Goal: Task Accomplishment & Management: Use online tool/utility

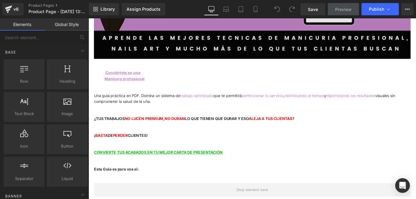
scroll to position [262, 0]
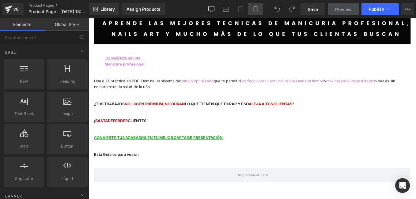
click at [259, 9] on link "Mobile" at bounding box center [255, 9] width 15 height 12
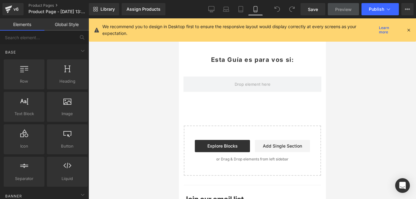
scroll to position [117, 0]
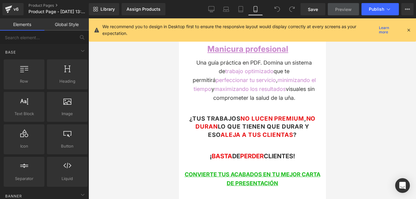
click at [407, 30] on icon at bounding box center [409, 30] width 6 height 6
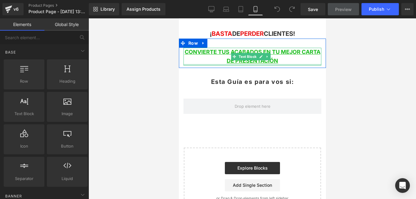
scroll to position [270, 0]
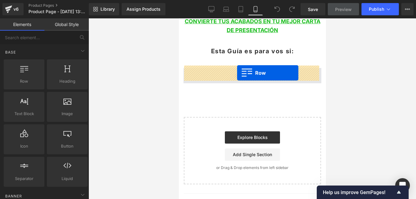
drag, startPoint x: 209, startPoint y: 98, endPoint x: 237, endPoint y: 73, distance: 37.3
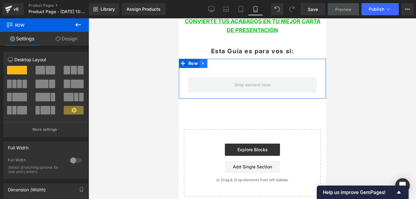
click at [202, 62] on icon at bounding box center [203, 63] width 4 height 5
click at [217, 61] on icon at bounding box center [219, 63] width 4 height 4
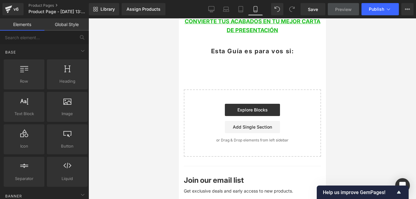
drag, startPoint x: 242, startPoint y: 58, endPoint x: 239, endPoint y: 61, distance: 3.9
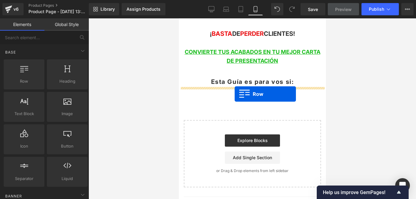
drag, startPoint x: 203, startPoint y: 103, endPoint x: 234, endPoint y: 94, distance: 32.3
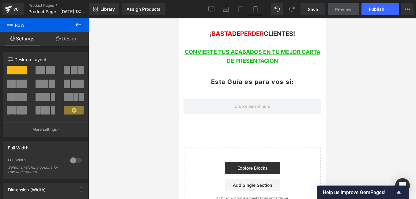
click at [76, 23] on icon at bounding box center [77, 24] width 7 height 7
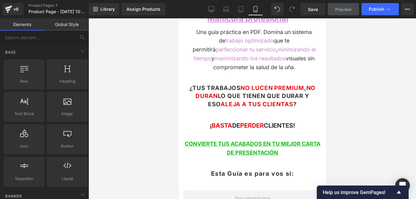
scroll to position [178, 0]
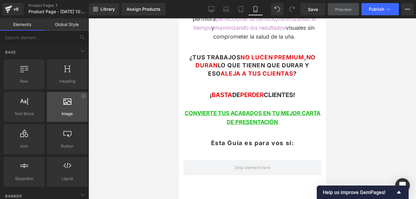
click at [66, 113] on span "Image" at bounding box center [67, 114] width 37 height 6
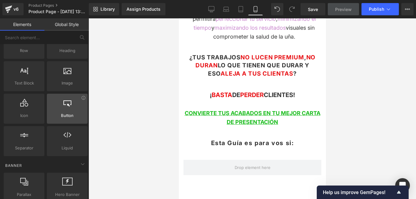
scroll to position [0, 0]
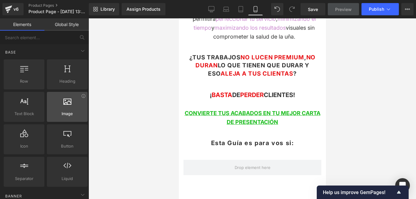
click at [73, 111] on span "Image" at bounding box center [67, 114] width 37 height 6
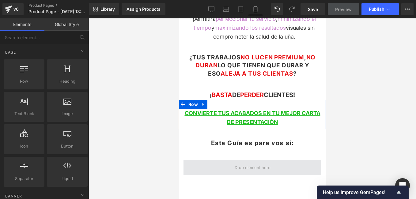
scroll to position [240, 0]
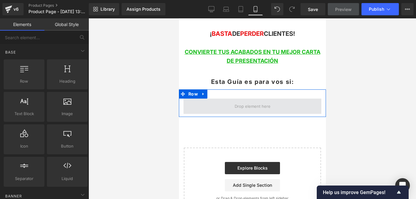
click at [261, 106] on span at bounding box center [252, 106] width 40 height 9
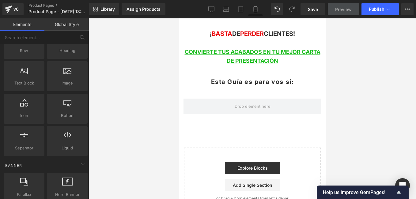
scroll to position [0, 0]
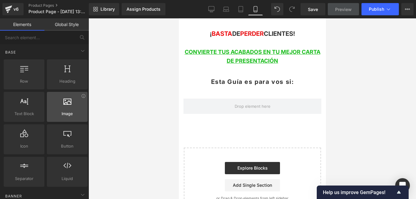
click at [69, 109] on div at bounding box center [67, 104] width 37 height 14
click at [69, 108] on div at bounding box center [67, 104] width 37 height 14
click at [60, 103] on div at bounding box center [67, 104] width 37 height 14
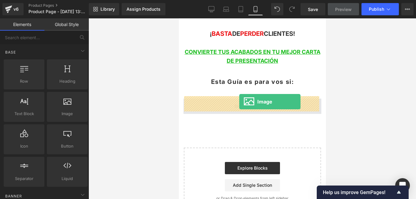
drag, startPoint x: 255, startPoint y: 129, endPoint x: 239, endPoint y: 102, distance: 31.8
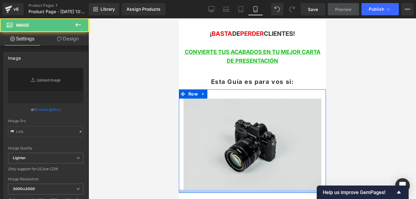
type input "//[DOMAIN_NAME][URL]"
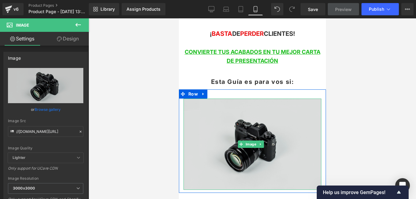
scroll to position [270, 0]
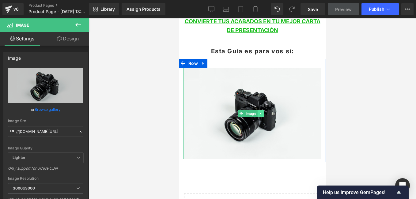
click at [262, 110] on link at bounding box center [260, 113] width 6 height 7
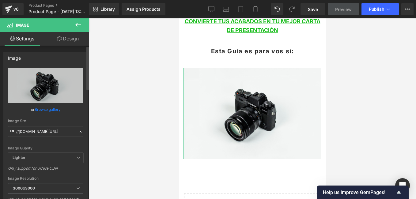
click at [78, 131] on icon at bounding box center [80, 131] width 4 height 4
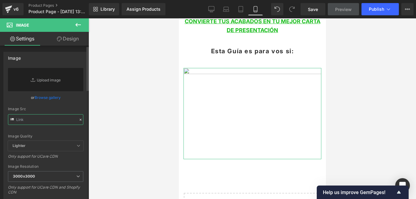
click at [49, 117] on input "text" at bounding box center [45, 119] width 75 height 11
paste input "[URL][DOMAIN_NAME]"
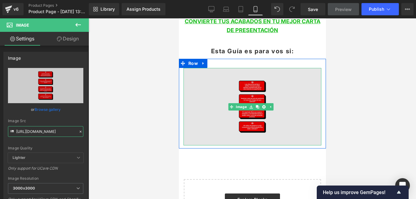
type input "[URL][DOMAIN_NAME]"
click at [306, 132] on img at bounding box center [252, 106] width 138 height 77
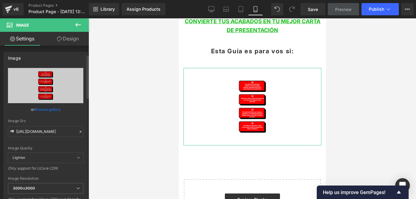
scroll to position [31, 0]
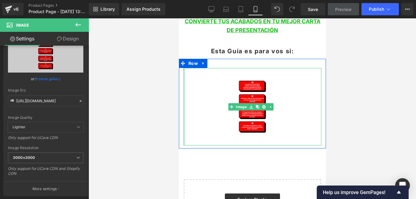
drag, startPoint x: 183, startPoint y: 139, endPoint x: 357, endPoint y: 155, distance: 174.6
click at [178, 142] on html "Ir directamente al contenido Welcome to our store Image Row Conviértete en una …" at bounding box center [251, 49] width 147 height 603
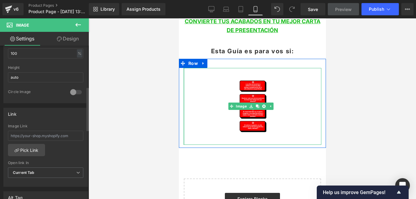
scroll to position [145, 0]
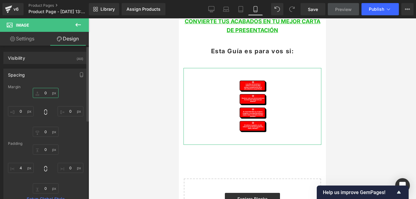
click at [44, 91] on input "0" at bounding box center [46, 93] width 26 height 10
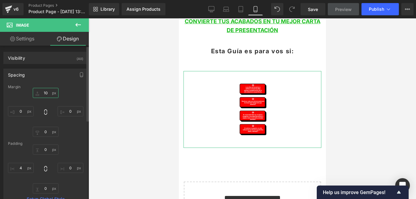
type input "1"
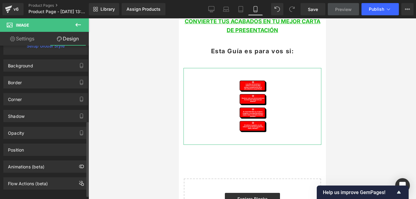
scroll to position [161, 0]
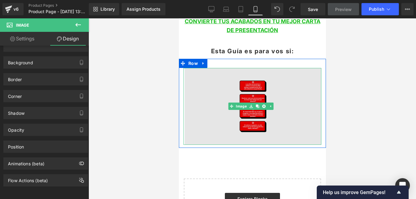
click at [268, 116] on img at bounding box center [252, 106] width 138 height 77
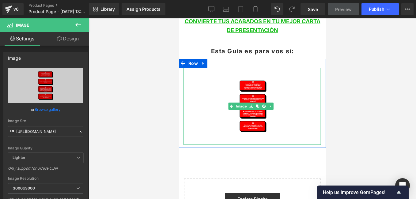
drag, startPoint x: 317, startPoint y: 72, endPoint x: 527, endPoint y: 84, distance: 209.4
click at [325, 66] on html "Ir directamente al contenido Welcome to our store Image Row Conviértete en una …" at bounding box center [251, 49] width 147 height 602
drag, startPoint x: 317, startPoint y: 75, endPoint x: 505, endPoint y: 93, distance: 188.6
click at [325, 75] on html "Ir directamente al contenido Welcome to our store Image Row Conviértete en una …" at bounding box center [251, 49] width 147 height 602
click at [371, 87] on div at bounding box center [251, 108] width 327 height 181
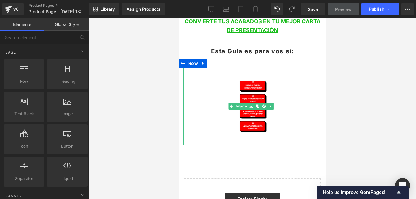
click at [393, 147] on div at bounding box center [251, 108] width 327 height 181
click at [398, 159] on div at bounding box center [251, 108] width 327 height 181
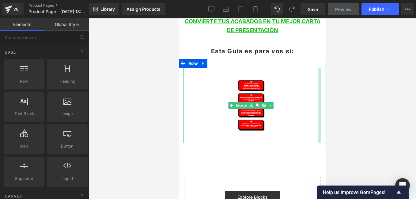
click at [403, 162] on div at bounding box center [251, 108] width 327 height 181
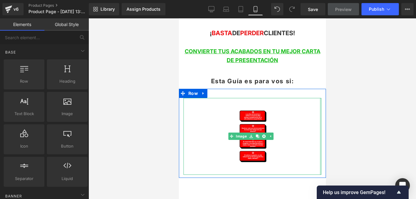
scroll to position [202, 0]
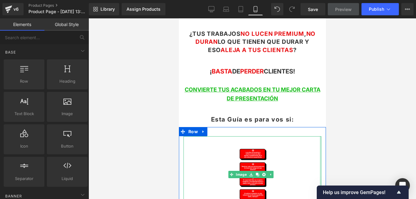
drag, startPoint x: 324, startPoint y: 143, endPoint x: 507, endPoint y: 141, distance: 182.2
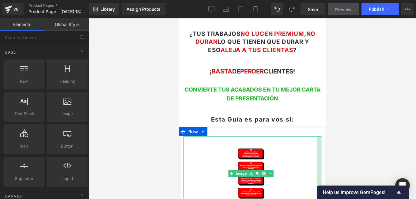
click at [313, 111] on div "Esta Guía es para vos si: Text Block Row" at bounding box center [251, 116] width 147 height 21
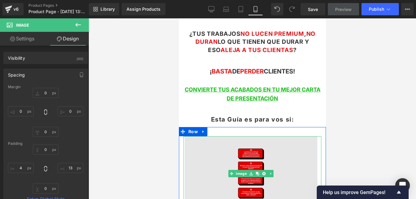
scroll to position [233, 0]
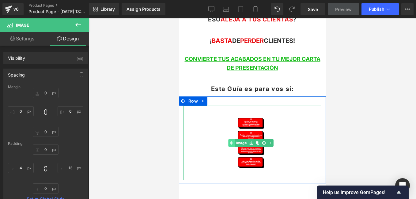
click at [231, 140] on div "Image" at bounding box center [252, 143] width 138 height 75
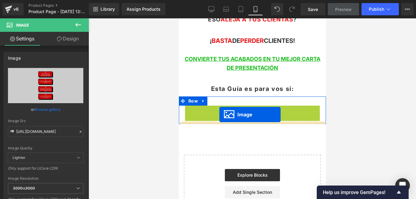
drag, startPoint x: 242, startPoint y: 140, endPoint x: 219, endPoint y: 114, distance: 33.8
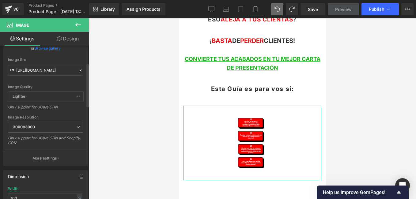
scroll to position [92, 0]
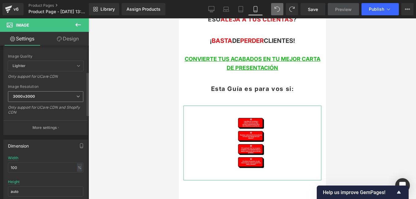
click at [76, 98] on icon at bounding box center [78, 97] width 4 height 4
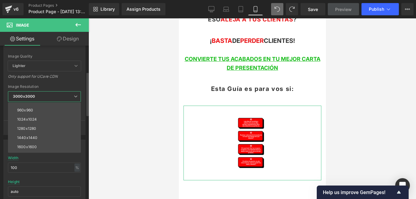
scroll to position [88, 0]
click at [71, 94] on span "3000x3000" at bounding box center [44, 96] width 73 height 11
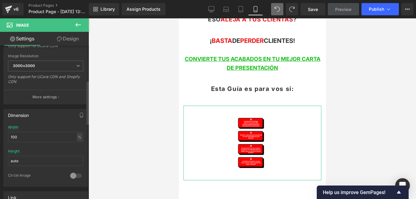
scroll to position [153, 0]
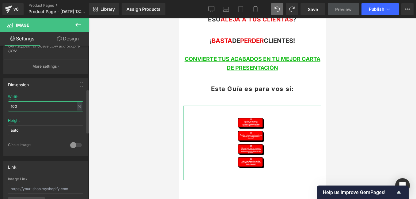
click at [36, 107] on input "100" at bounding box center [45, 106] width 75 height 10
type input "3"
type input "4"
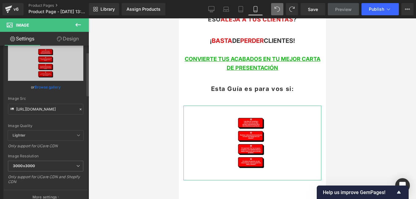
scroll to position [0, 0]
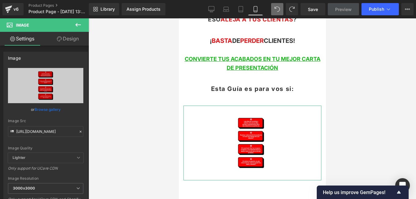
click at [70, 37] on link "Design" at bounding box center [68, 39] width 44 height 14
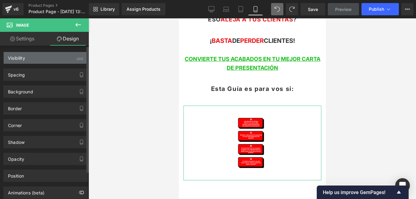
click at [25, 61] on div "Visibility (All)" at bounding box center [46, 58] width 84 height 12
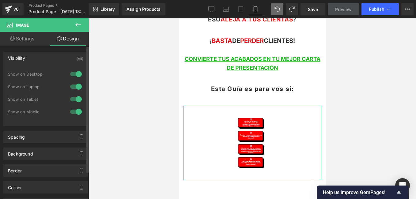
click at [25, 61] on div "Visibility (All)" at bounding box center [46, 58] width 84 height 12
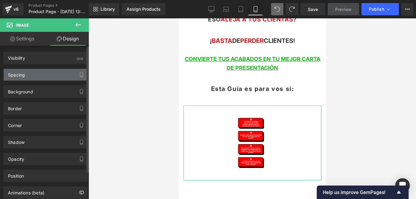
click at [43, 77] on div "Spacing" at bounding box center [46, 75] width 84 height 12
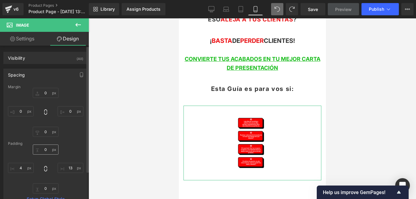
scroll to position [61, 0]
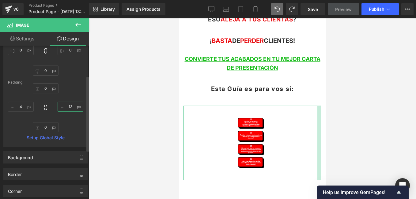
click at [69, 107] on input "13" at bounding box center [71, 107] width 26 height 10
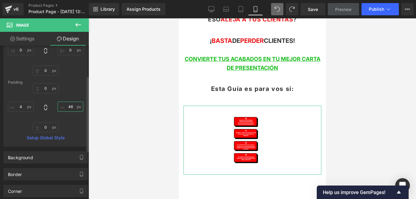
type input "4"
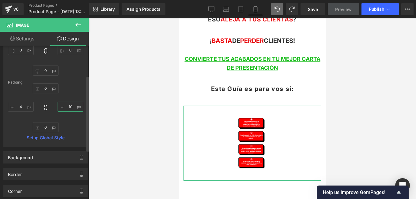
type input "1"
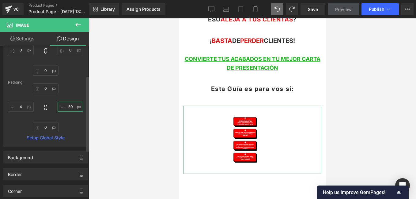
type input "5"
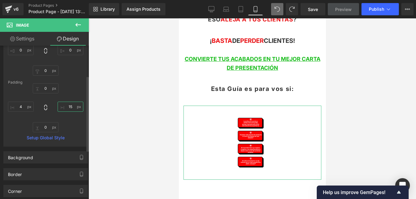
type input "1"
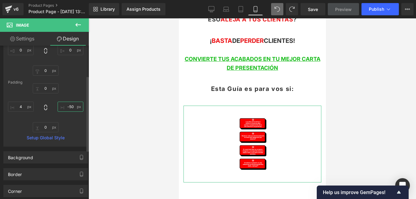
type input "-50"
click at [67, 129] on div "0px 0 -50 -50 0px 0 4px 4" at bounding box center [45, 107] width 75 height 49
click at [71, 107] on input "-50" at bounding box center [71, 107] width 26 height 10
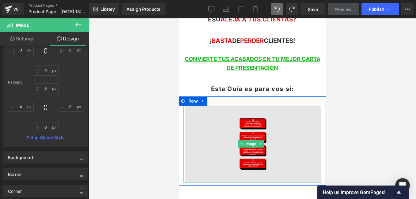
click at [288, 149] on img at bounding box center [252, 144] width 138 height 77
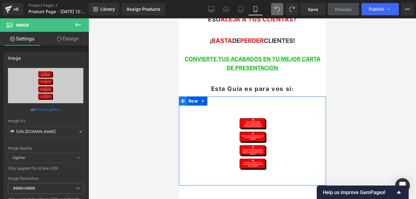
click at [182, 99] on icon at bounding box center [182, 101] width 4 height 4
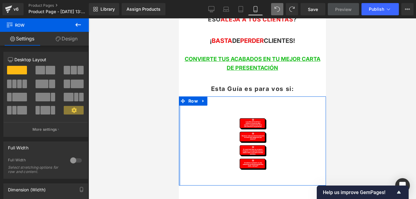
drag, startPoint x: 178, startPoint y: 148, endPoint x: 302, endPoint y: 163, distance: 124.7
click at [178, 145] on html "Ir directamente al contenido Welcome to our store Image Row Conviértete en una …" at bounding box center [251, 87] width 147 height 602
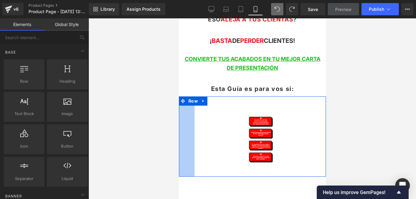
click at [139, 129] on div at bounding box center [251, 108] width 327 height 181
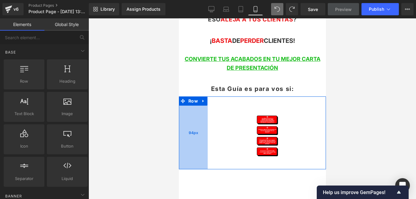
click at [207, 121] on div "Image NaNpx" at bounding box center [266, 136] width 118 height 61
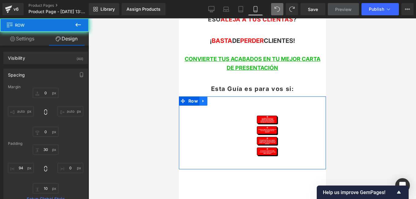
click at [203, 99] on icon at bounding box center [203, 101] width 4 height 5
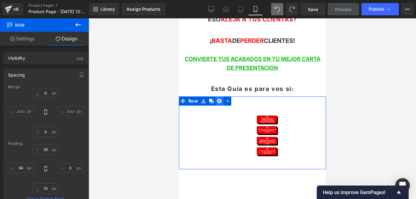
click at [217, 99] on icon at bounding box center [219, 101] width 4 height 4
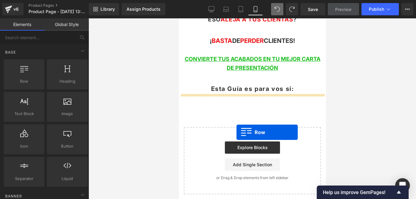
drag, startPoint x: 214, startPoint y: 104, endPoint x: 285, endPoint y: 122, distance: 73.3
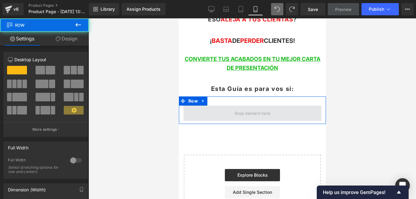
drag, startPoint x: 244, startPoint y: 114, endPoint x: 246, endPoint y: 112, distance: 3.5
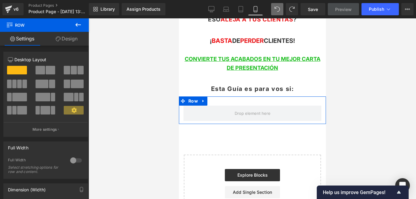
click at [58, 41] on link "Design" at bounding box center [66, 39] width 44 height 14
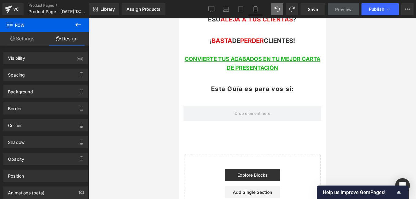
click at [28, 32] on span "Row" at bounding box center [36, 24] width 61 height 13
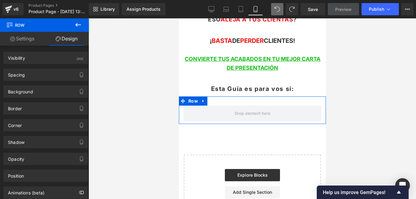
click at [28, 39] on link "Settings" at bounding box center [22, 39] width 44 height 14
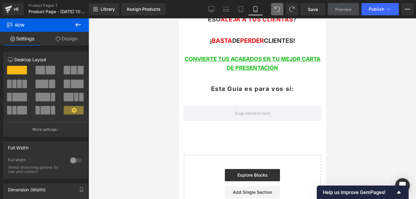
click at [78, 25] on icon at bounding box center [77, 24] width 7 height 7
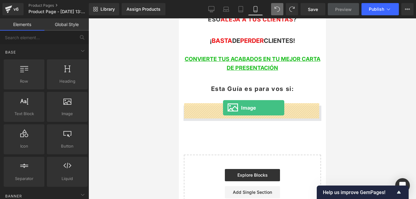
drag, startPoint x: 250, startPoint y: 125, endPoint x: 223, endPoint y: 108, distance: 32.6
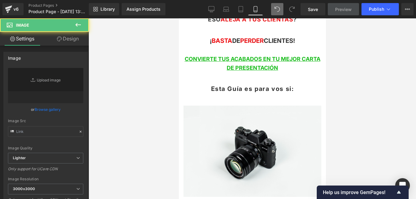
type input "//[DOMAIN_NAME][URL]"
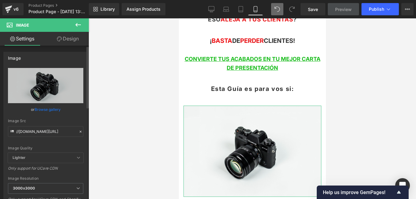
click at [79, 129] on div at bounding box center [81, 131] width 6 height 7
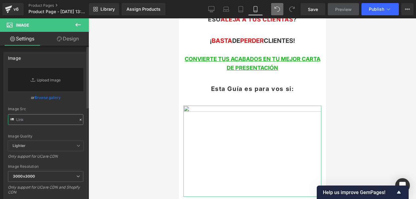
click at [57, 124] on input "text" at bounding box center [45, 119] width 75 height 11
click at [58, 118] on input "text" at bounding box center [45, 119] width 75 height 11
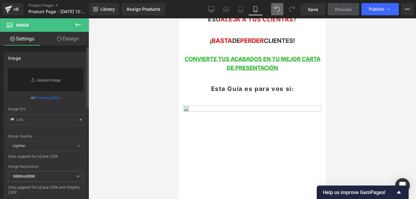
type input "//[DOMAIN_NAME][URL]"
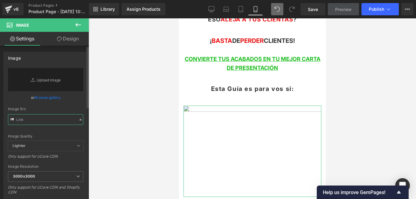
type input "//[DOMAIN_NAME][URL]"
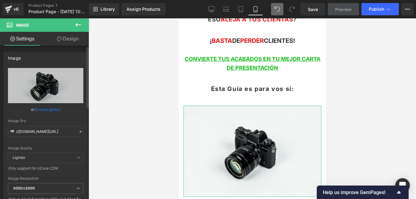
click at [78, 132] on icon at bounding box center [80, 131] width 4 height 4
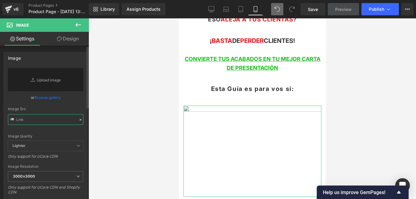
click at [19, 117] on input "text" at bounding box center [45, 119] width 75 height 11
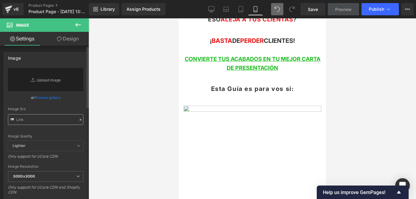
type input "[URL][DOMAIN_NAME]"
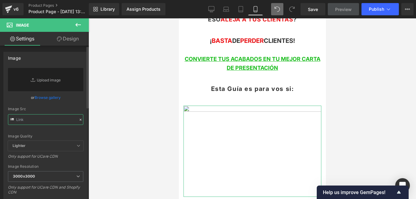
type input "[URL][DOMAIN_NAME]"
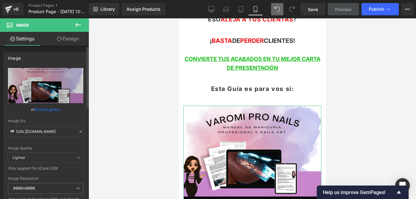
click at [78, 132] on icon at bounding box center [80, 131] width 4 height 4
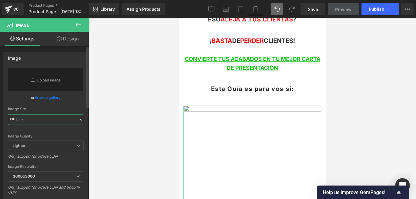
click at [61, 118] on input "text" at bounding box center [45, 119] width 75 height 11
paste input "[URL][DOMAIN_NAME]"
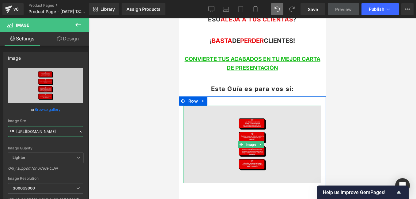
type input "[URL][DOMAIN_NAME]"
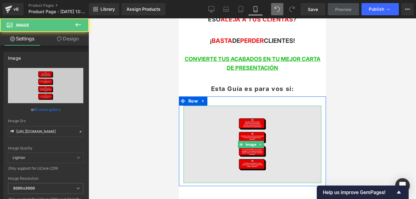
scroll to position [0, 0]
click at [284, 130] on img at bounding box center [252, 144] width 138 height 77
click at [312, 143] on img at bounding box center [252, 144] width 138 height 77
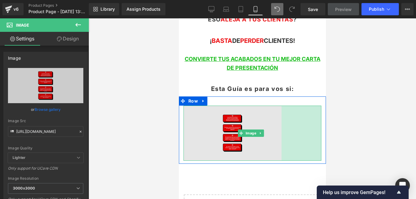
drag, startPoint x: 317, startPoint y: 143, endPoint x: 277, endPoint y: 144, distance: 39.8
click at [277, 144] on div "Image 130px" at bounding box center [252, 133] width 138 height 55
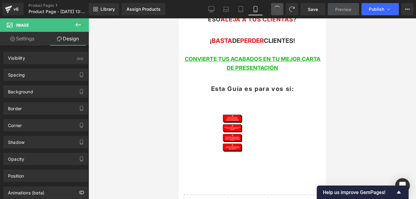
click at [280, 10] on span at bounding box center [276, 9] width 7 height 7
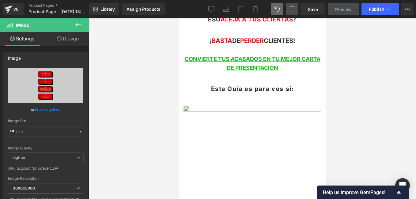
type input "[URL][DOMAIN_NAME]"
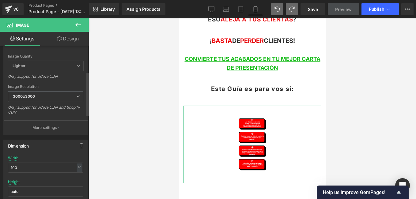
scroll to position [153, 0]
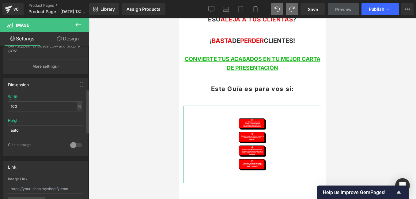
click at [75, 146] on div at bounding box center [76, 145] width 15 height 10
drag, startPoint x: 76, startPoint y: 146, endPoint x: 61, endPoint y: 148, distance: 15.4
click at [61, 148] on div "Circle Image" at bounding box center [45, 148] width 75 height 13
click at [74, 144] on div at bounding box center [76, 145] width 15 height 10
click at [40, 130] on input "auto" at bounding box center [45, 130] width 75 height 10
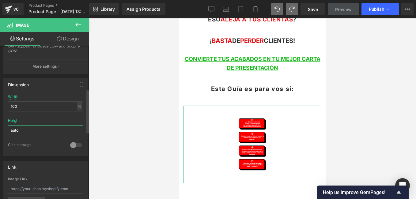
click at [40, 130] on input "auto" at bounding box center [45, 130] width 75 height 10
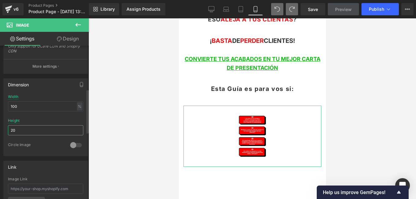
type input "2"
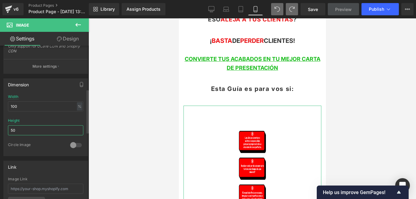
type input "5"
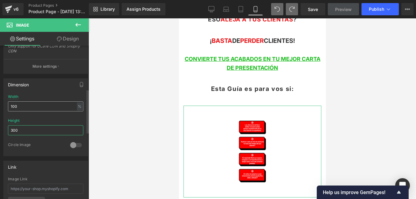
type input "300"
click at [50, 106] on input "100" at bounding box center [45, 106] width 75 height 10
type input "3"
type input "4000"
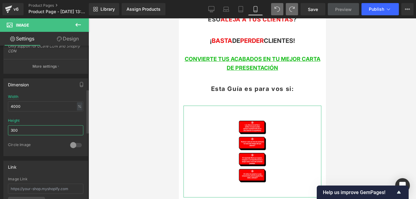
click at [51, 133] on input "300" at bounding box center [45, 130] width 75 height 10
click at [54, 131] on input "300" at bounding box center [45, 130] width 75 height 10
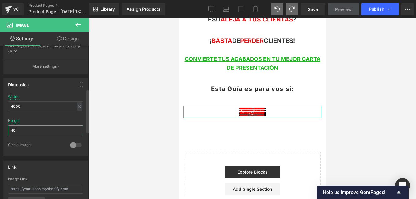
type input "4"
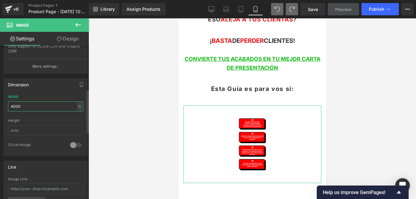
click at [46, 106] on input "4000" at bounding box center [45, 106] width 75 height 10
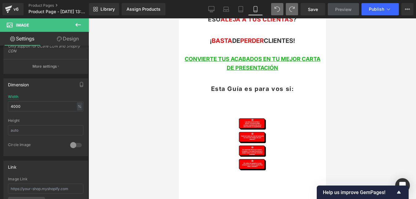
click at [279, 9] on icon at bounding box center [277, 9] width 6 height 6
type input "300"
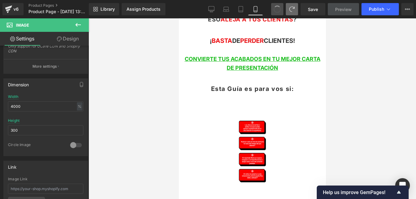
type input "100"
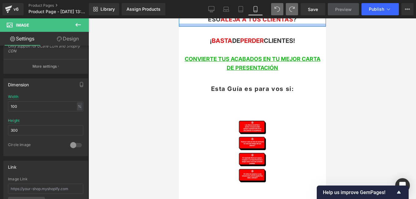
click at [278, 21] on div "¿TUS TRABAJOS NO LUCEN PREMIUM , NO DURAN LO QUE TIENEN QUE DURAR Y ESO ALEJA A…" at bounding box center [252, 11] width 138 height 24
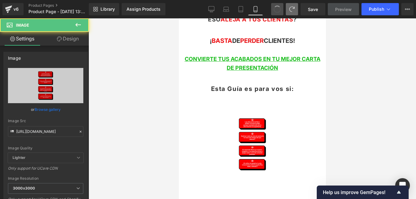
type input "auto"
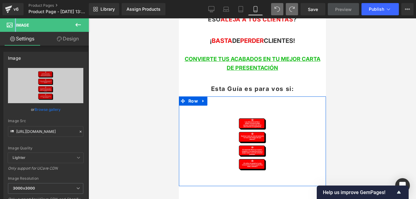
scroll to position [294, 0]
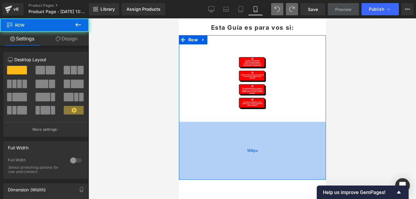
drag, startPoint x: 258, startPoint y: 119, endPoint x: 253, endPoint y: 174, distance: 55.0
click at [253, 174] on div "189px" at bounding box center [251, 151] width 147 height 58
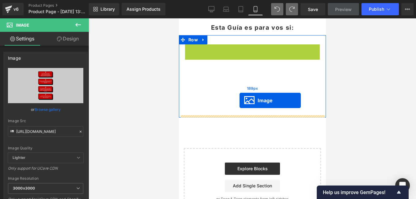
drag, startPoint x: 239, startPoint y: 81, endPoint x: 240, endPoint y: 99, distance: 18.1
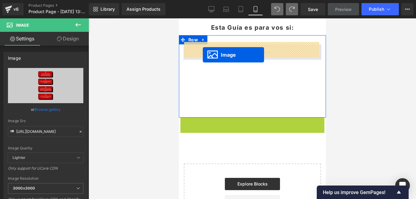
drag, startPoint x: 240, startPoint y: 157, endPoint x: 202, endPoint y: 55, distance: 109.2
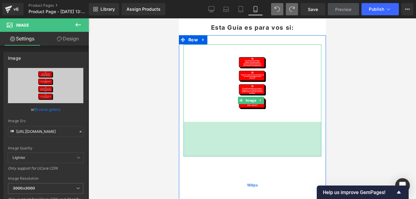
drag, startPoint x: 239, startPoint y: 117, endPoint x: 236, endPoint y: 152, distance: 34.7
click at [236, 152] on div "Image 113px Row 189px" at bounding box center [251, 124] width 147 height 179
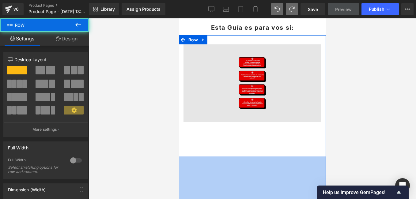
click at [236, 156] on div "189px" at bounding box center [251, 185] width 147 height 58
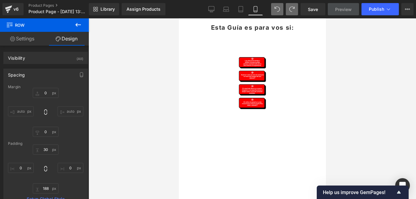
type input "0"
type input "30"
type input "0"
type input "189"
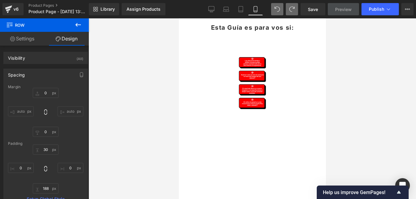
type input "0"
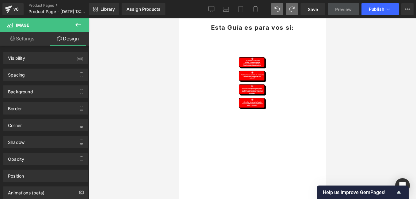
click at [279, 16] on div "Library Assign Products Product Preview No product match your search. Please tr…" at bounding box center [252, 9] width 327 height 18
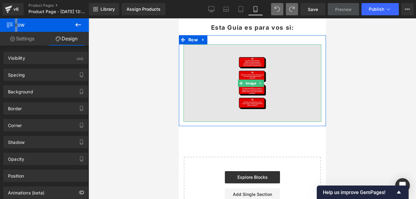
click at [267, 58] on img at bounding box center [252, 82] width 138 height 77
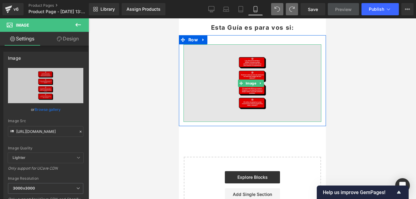
click at [186, 73] on img at bounding box center [252, 82] width 138 height 77
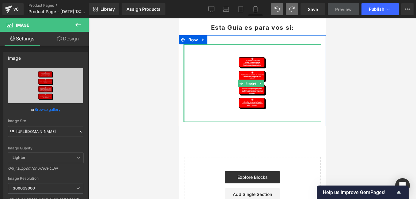
drag, startPoint x: 184, startPoint y: 75, endPoint x: 149, endPoint y: 84, distance: 36.2
click at [178, 84] on html "Ir directamente al contenido Welcome to our store Image Row Conviértete en una …" at bounding box center [251, 26] width 147 height 604
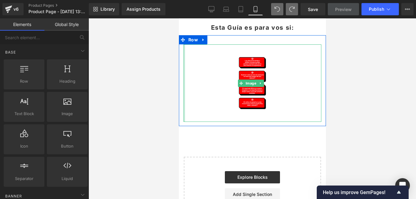
click at [141, 124] on div at bounding box center [251, 108] width 327 height 181
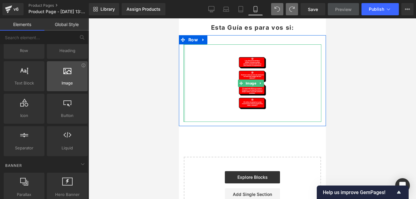
scroll to position [61, 0]
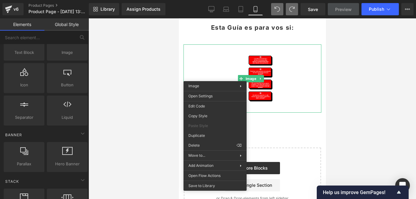
click at [169, 73] on div at bounding box center [251, 108] width 327 height 181
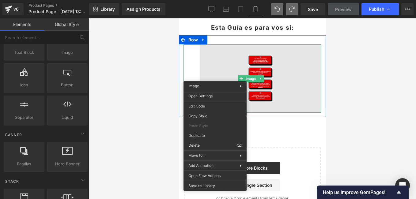
click at [204, 72] on img at bounding box center [252, 78] width 138 height 68
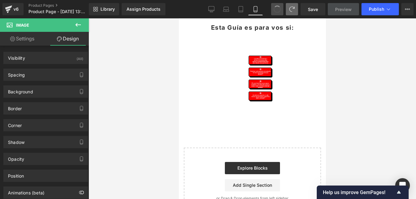
click at [280, 10] on span at bounding box center [276, 9] width 9 height 9
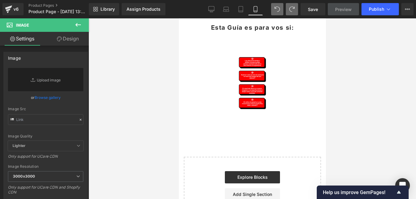
type input "[URL][DOMAIN_NAME]"
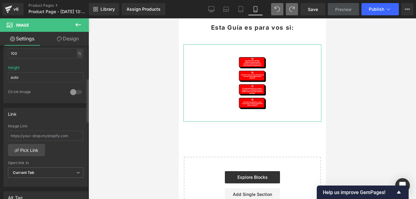
scroll to position [114, 0]
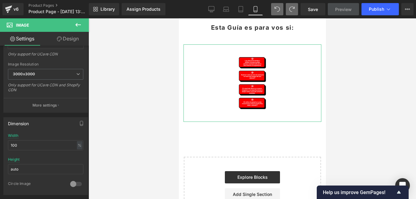
click at [62, 40] on link "Design" at bounding box center [68, 39] width 44 height 14
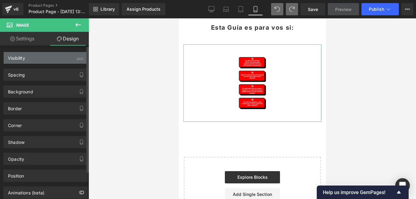
click at [58, 57] on div "Visibility (All)" at bounding box center [46, 58] width 84 height 12
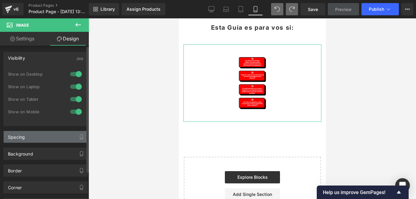
click at [40, 134] on div "Spacing" at bounding box center [46, 137] width 84 height 12
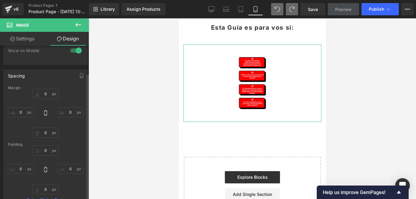
scroll to position [92, 0]
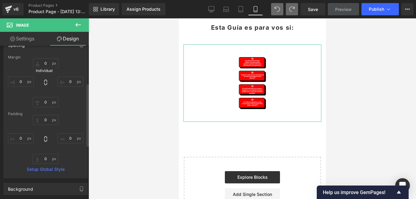
click at [44, 82] on icon at bounding box center [46, 82] width 6 height 6
type input "0"
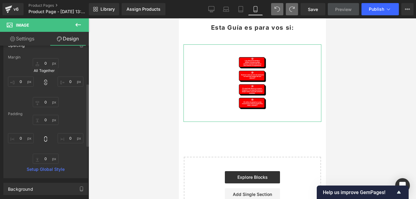
click at [44, 82] on icon at bounding box center [46, 82] width 6 height 6
click at [46, 67] on input "0" at bounding box center [46, 63] width 26 height 10
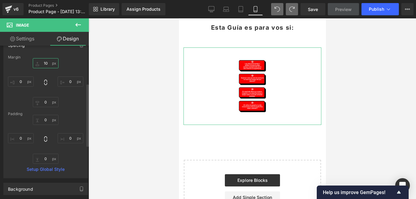
type input "1"
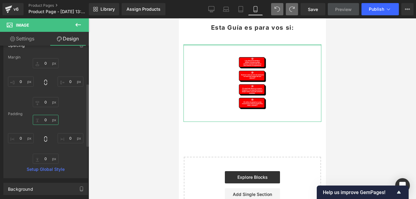
click at [47, 119] on input "0" at bounding box center [46, 120] width 26 height 10
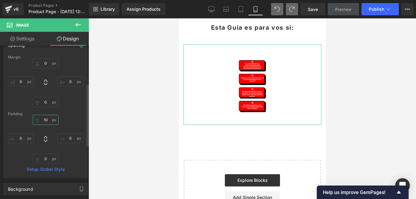
type input "1"
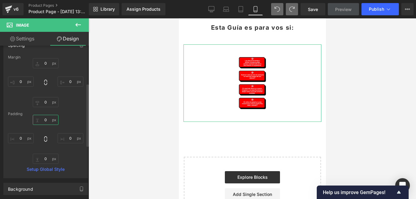
scroll to position [184, 0]
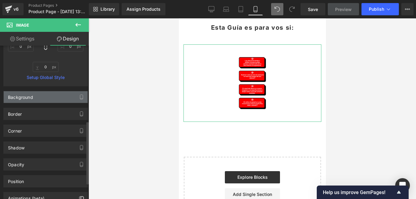
click at [52, 94] on div "Background" at bounding box center [46, 97] width 84 height 12
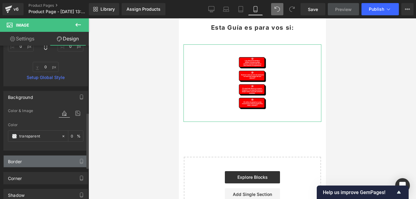
click at [28, 163] on div "Border" at bounding box center [46, 162] width 84 height 12
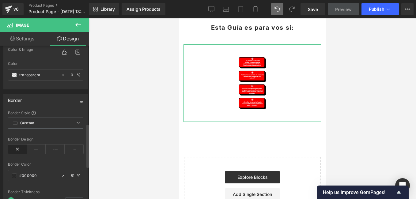
scroll to position [306, 0]
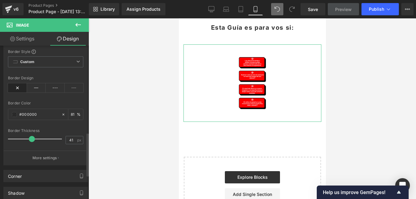
drag, startPoint x: 11, startPoint y: 139, endPoint x: 31, endPoint y: 139, distance: 19.9
click at [31, 139] on span at bounding box center [32, 139] width 6 height 6
type input "0"
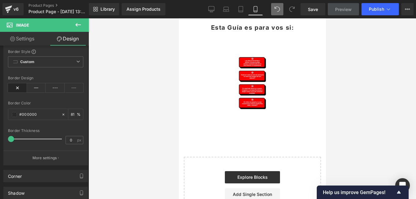
drag, startPoint x: 31, startPoint y: 139, endPoint x: -1, endPoint y: 139, distance: 32.5
click at [0, 139] on html "Image You are previewing how the will restyle your page. You can not edit Eleme…" at bounding box center [208, 99] width 416 height 199
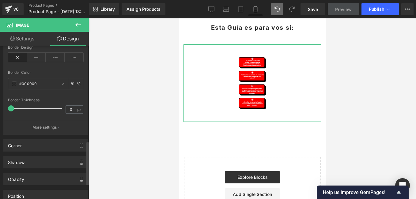
scroll to position [367, 0]
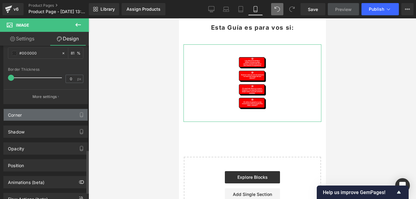
click at [50, 116] on div "Corner" at bounding box center [46, 115] width 84 height 12
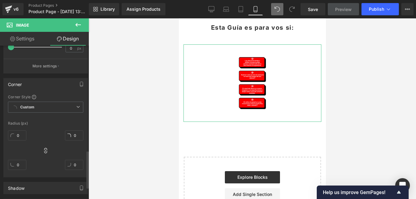
scroll to position [429, 0]
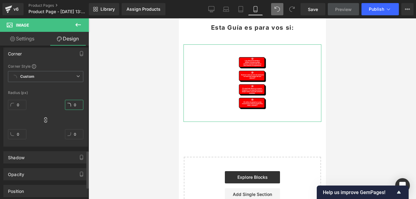
click at [75, 104] on input "0" at bounding box center [74, 105] width 18 height 10
type input "5"
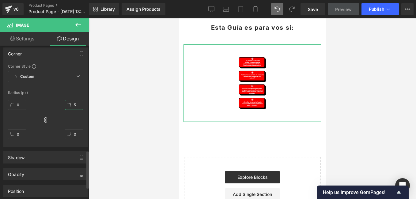
type input "5"
type input "50"
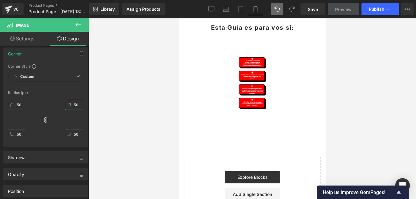
type input "50"
click at [275, 10] on icon at bounding box center [277, 9] width 6 height 6
type input "0"
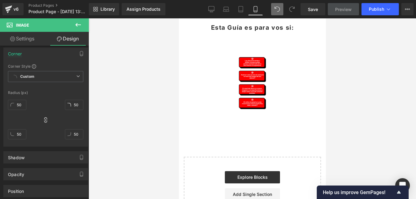
type input "0"
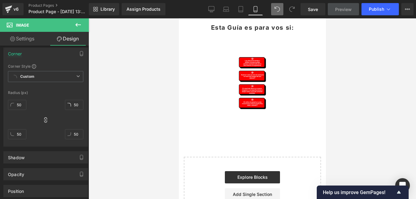
type input "0"
type input "81"
type input "26.49"
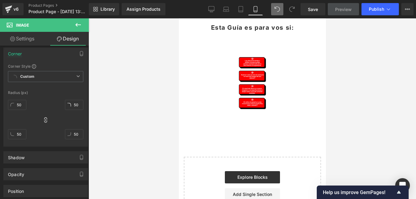
type input "26.49"
type input "0"
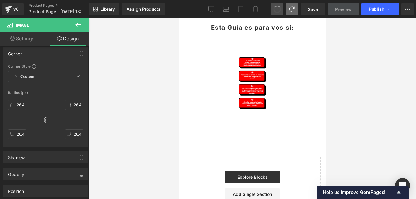
type input "0"
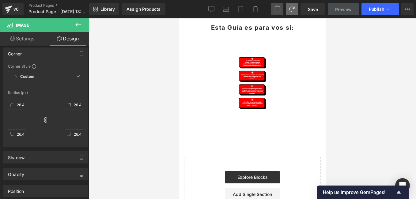
type input "81"
type input "0"
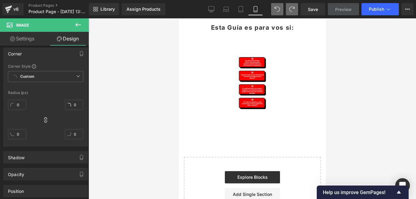
type input "0"
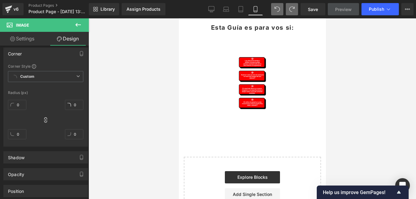
type input "0"
type input "81"
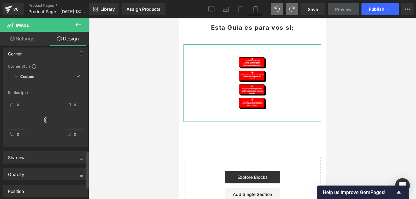
scroll to position [478, 0]
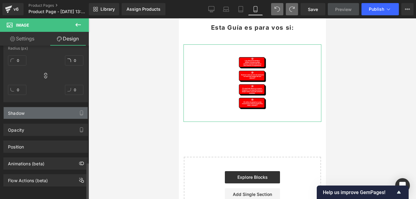
click at [41, 108] on div "Shadow" at bounding box center [46, 113] width 84 height 12
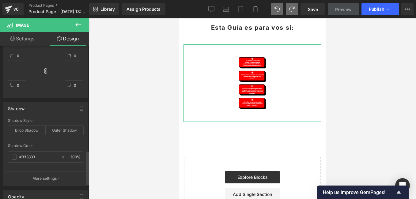
scroll to position [539, 0]
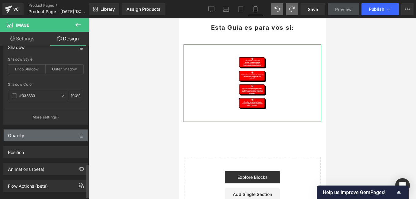
click at [41, 138] on div "Opacity" at bounding box center [46, 135] width 84 height 12
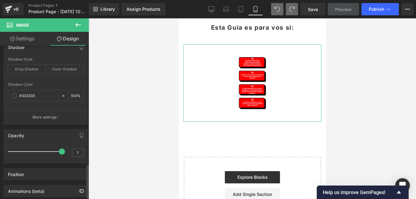
scroll to position [571, 0]
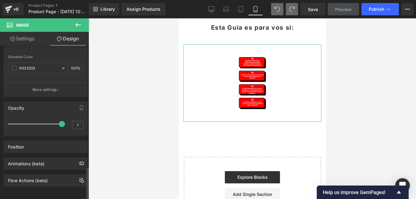
click at [42, 141] on div "Position" at bounding box center [46, 147] width 84 height 12
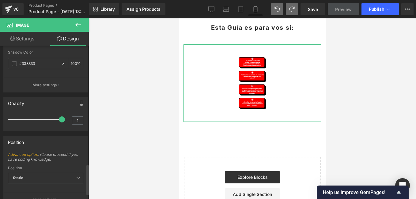
scroll to position [629, 0]
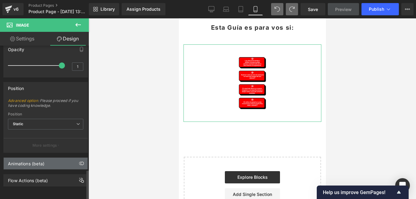
click at [42, 158] on div "Animations (beta)" at bounding box center [26, 162] width 36 height 9
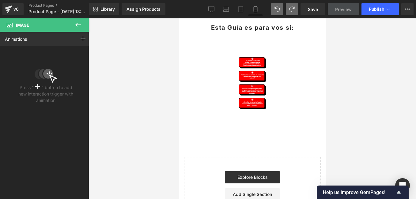
click at [81, 25] on icon at bounding box center [78, 25] width 6 height 4
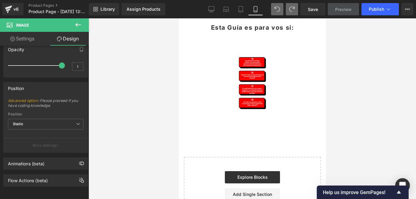
type input "0"
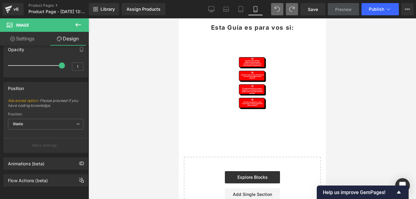
type input "0"
type input "81"
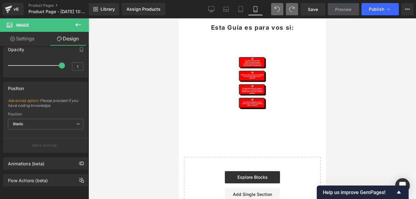
type input "100"
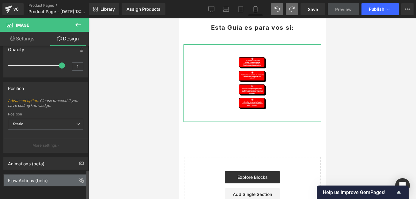
click at [22, 181] on div "Flow Actions (beta)" at bounding box center [46, 180] width 84 height 12
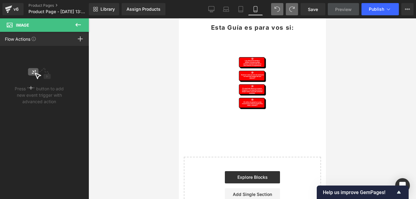
click at [82, 22] on button at bounding box center [77, 24] width 21 height 13
type input "0"
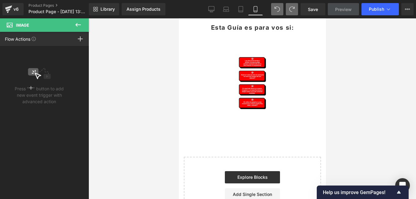
type input "0"
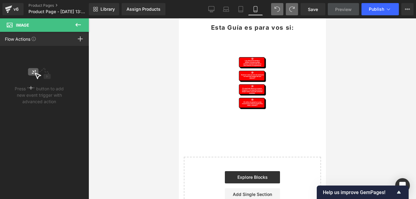
type input "81"
type input "100"
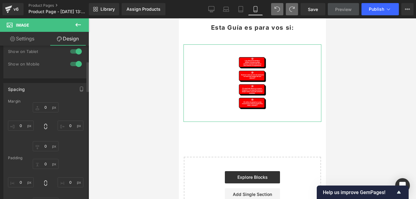
scroll to position [17, 0]
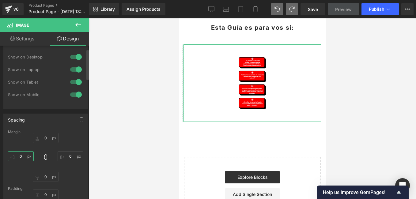
click at [24, 156] on input "0" at bounding box center [21, 156] width 26 height 10
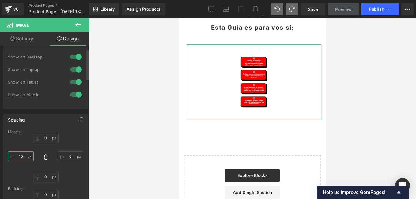
type input "1"
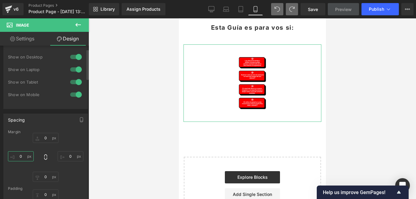
type input "9"
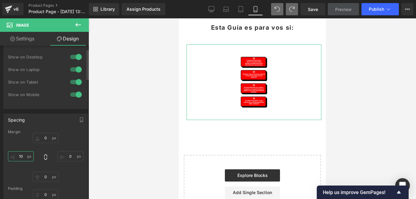
type input "1"
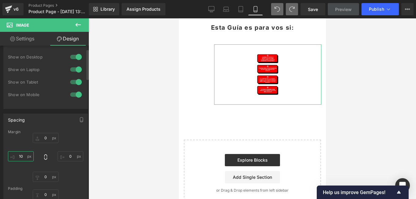
type input "1"
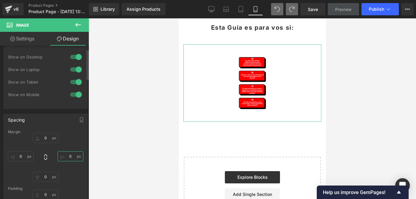
click at [68, 156] on input "0" at bounding box center [71, 156] width 26 height 10
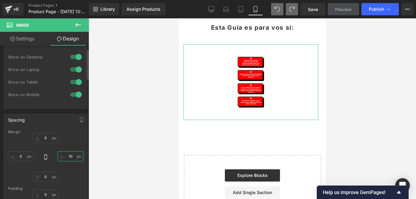
type input "1"
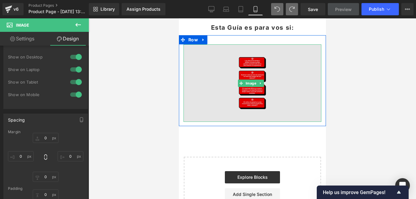
click at [241, 84] on img at bounding box center [252, 82] width 138 height 77
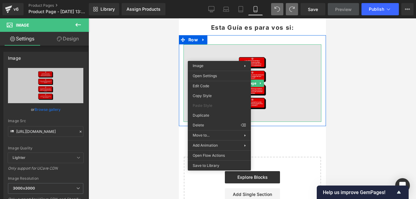
click at [274, 53] on img at bounding box center [252, 82] width 138 height 77
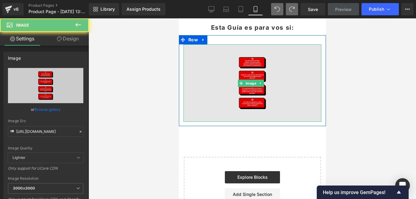
drag, startPoint x: 275, startPoint y: 71, endPoint x: 258, endPoint y: 75, distance: 16.6
click at [274, 71] on img at bounding box center [252, 82] width 138 height 77
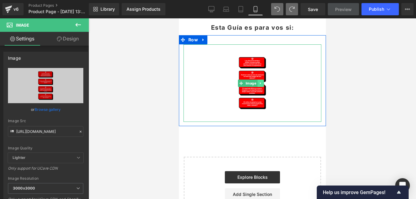
click at [259, 81] on icon at bounding box center [259, 83] width 3 height 4
click at [262, 81] on icon at bounding box center [263, 82] width 3 height 3
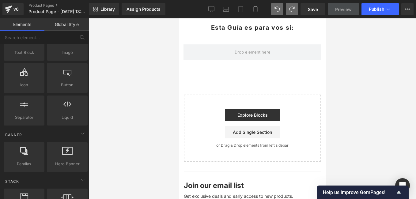
scroll to position [0, 0]
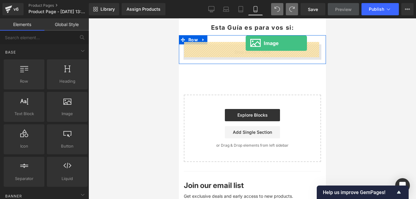
drag, startPoint x: 243, startPoint y: 130, endPoint x: 245, endPoint y: 43, distance: 87.3
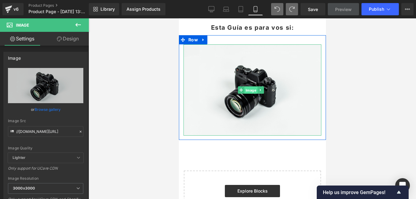
click at [245, 89] on span "Image" at bounding box center [250, 90] width 13 height 7
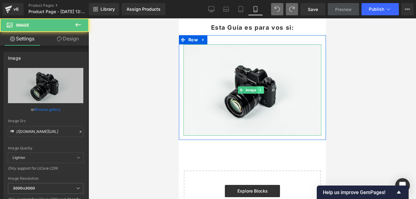
click at [260, 88] on icon at bounding box center [259, 90] width 3 height 4
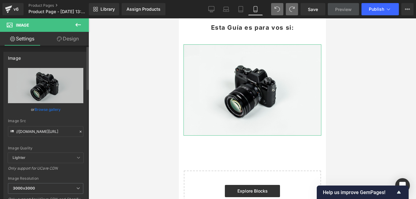
click at [78, 132] on icon at bounding box center [80, 131] width 4 height 4
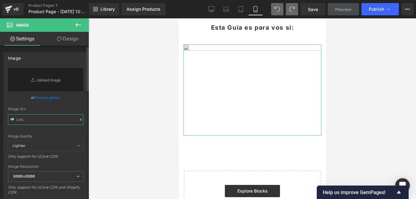
paste input "[URL][DOMAIN_NAME]"
type input "[URL][DOMAIN_NAME]"
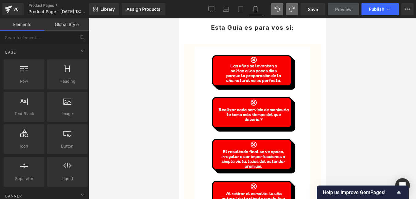
click at [130, 86] on div at bounding box center [251, 108] width 327 height 181
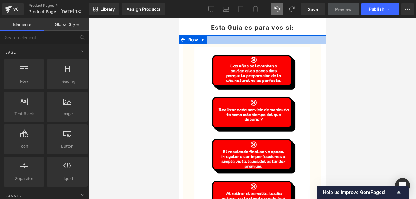
click at [289, 42] on div at bounding box center [251, 39] width 147 height 9
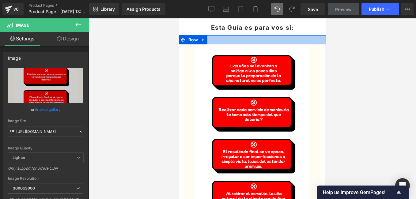
drag, startPoint x: 289, startPoint y: 43, endPoint x: 289, endPoint y: 36, distance: 6.4
click at [289, 36] on div "Image Row" at bounding box center [251, 128] width 147 height 186
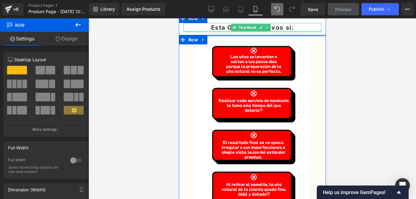
drag, startPoint x: 289, startPoint y: 40, endPoint x: 290, endPoint y: 28, distance: 11.4
click at [290, 28] on div "Image Row Conviértete en una Manicura profesional Text Block Row Una guía práct…" at bounding box center [251, 24] width 147 height 572
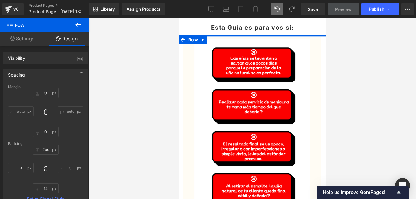
type input "0px"
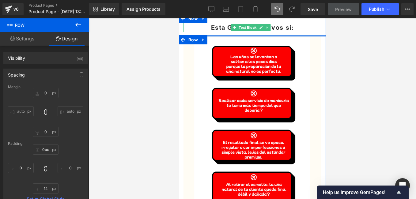
drag, startPoint x: 303, startPoint y: 33, endPoint x: 303, endPoint y: 26, distance: 7.7
click at [303, 26] on div "Image Row Conviértete en una Manicura profesional Text Block Row Una guía práct…" at bounding box center [251, 24] width 147 height 572
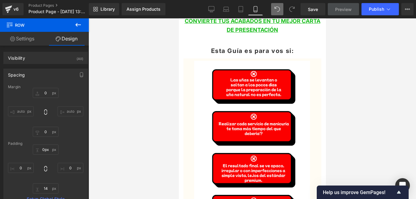
scroll to position [264, 0]
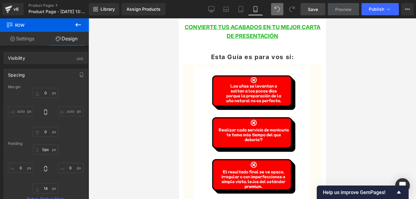
click at [316, 10] on span "Save" at bounding box center [313, 9] width 10 height 6
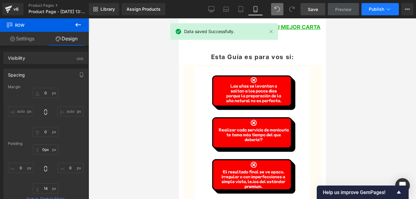
click at [387, 13] on button "Publish" at bounding box center [379, 9] width 37 height 12
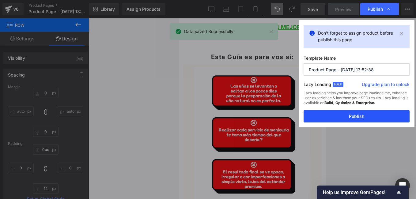
click at [363, 115] on button "Publish" at bounding box center [356, 116] width 106 height 12
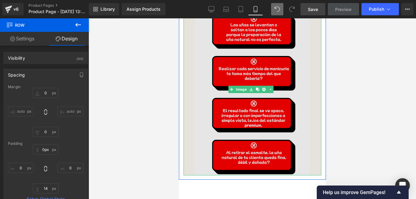
scroll to position [356, 0]
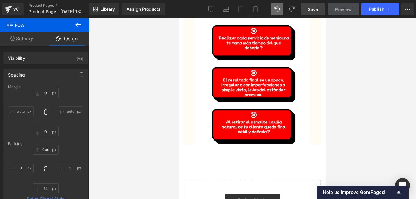
click at [77, 23] on icon at bounding box center [77, 24] width 7 height 7
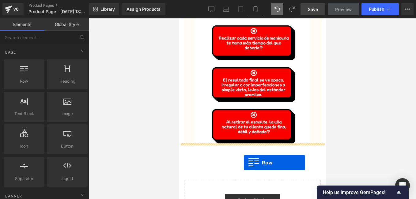
drag, startPoint x: 201, startPoint y: 88, endPoint x: 243, endPoint y: 163, distance: 85.4
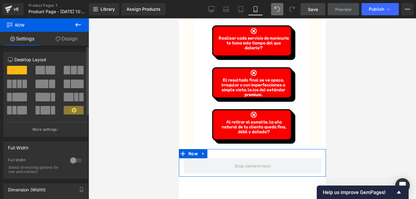
drag, startPoint x: 18, startPoint y: 82, endPoint x: 33, endPoint y: 82, distance: 15.0
click at [33, 82] on div at bounding box center [45, 86] width 85 height 13
click at [20, 82] on span at bounding box center [19, 84] width 5 height 9
type input "1200"
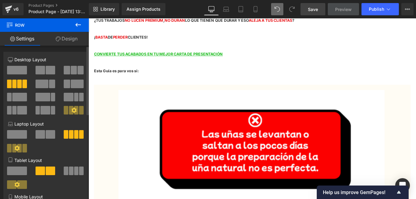
scroll to position [757, 0]
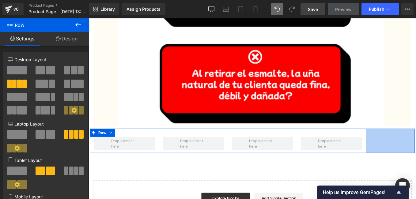
drag, startPoint x: 454, startPoint y: 157, endPoint x: 399, endPoint y: 159, distance: 55.1
click at [399, 159] on div "Row 180px" at bounding box center [273, 157] width 367 height 28
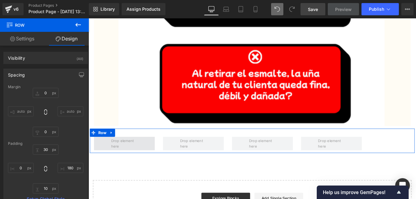
click at [126, 160] on span at bounding box center [129, 160] width 35 height 16
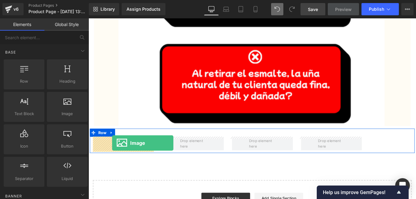
drag, startPoint x: 158, startPoint y: 129, endPoint x: 115, endPoint y: 159, distance: 52.3
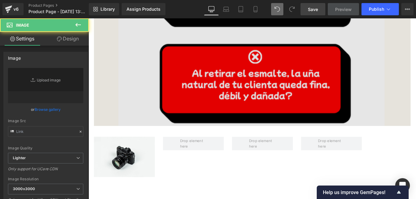
type input "//[DOMAIN_NAME][URL]"
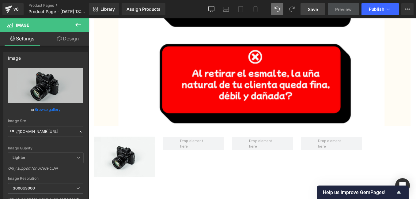
click at [78, 25] on icon at bounding box center [78, 25] width 6 height 4
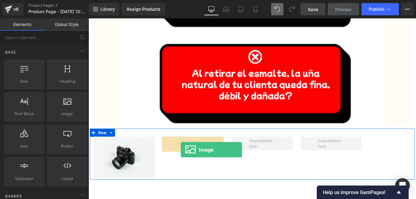
drag, startPoint x: 153, startPoint y: 127, endPoint x: 193, endPoint y: 167, distance: 56.9
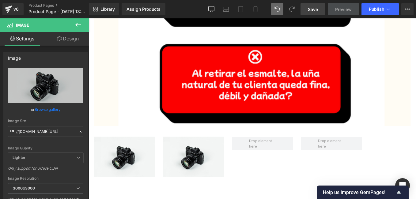
click at [77, 24] on icon at bounding box center [78, 25] width 6 height 4
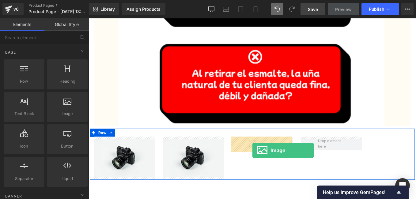
drag, startPoint x: 161, startPoint y: 124, endPoint x: 274, endPoint y: 168, distance: 121.0
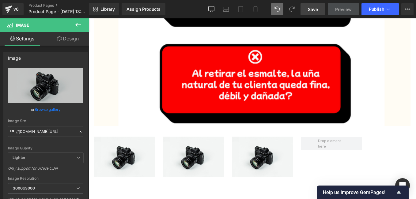
click at [77, 25] on icon at bounding box center [77, 24] width 7 height 7
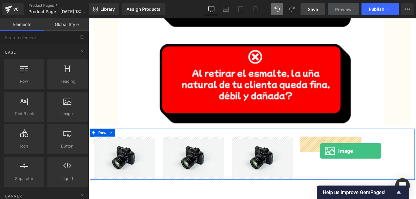
drag, startPoint x: 152, startPoint y: 126, endPoint x: 351, endPoint y: 168, distance: 203.5
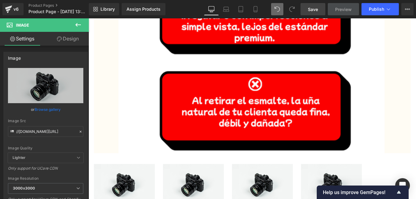
scroll to position [819, 0]
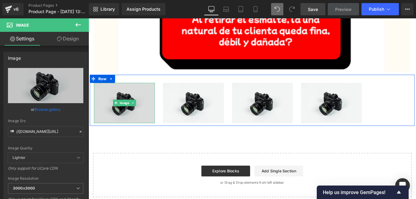
click at [143, 124] on img at bounding box center [129, 114] width 69 height 46
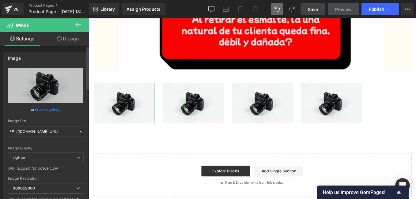
click at [78, 132] on icon at bounding box center [80, 131] width 4 height 4
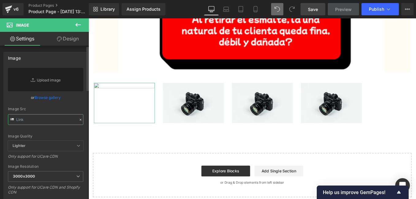
click at [60, 121] on input "text" at bounding box center [45, 119] width 75 height 11
paste input "[URL][DOMAIN_NAME]"
type input "[URL][DOMAIN_NAME]"
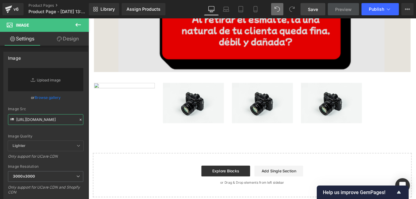
scroll to position [0, 73]
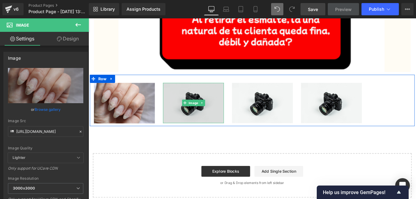
click at [199, 128] on img at bounding box center [207, 114] width 69 height 46
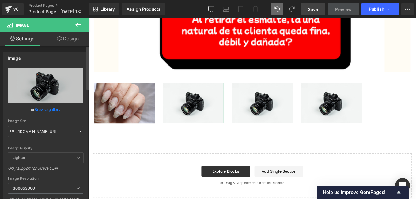
click at [78, 132] on icon at bounding box center [80, 131] width 4 height 4
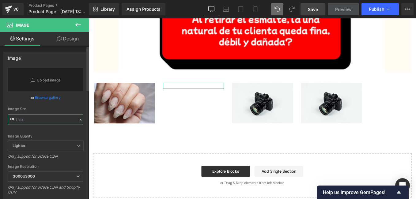
click at [58, 120] on input "text" at bounding box center [45, 119] width 75 height 11
paste input "[URL][DOMAIN_NAME]"
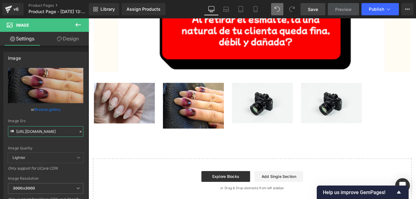
type input "[URL][DOMAIN_NAME]"
click at [78, 131] on icon at bounding box center [80, 131] width 4 height 4
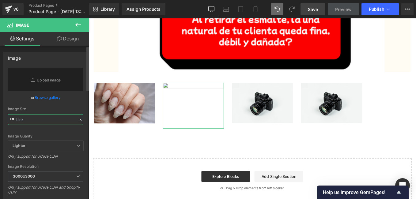
paste input "[URL][DOMAIN_NAME]"
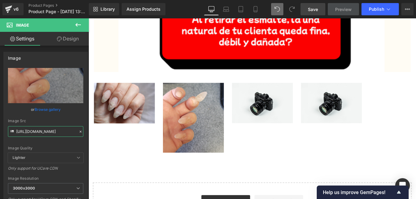
type input "[URL][DOMAIN_NAME]"
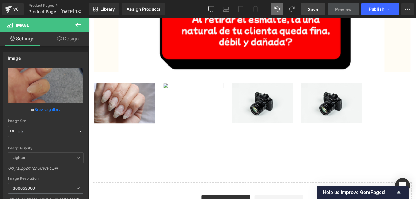
scroll to position [0, 0]
type input "[URL][DOMAIN_NAME]"
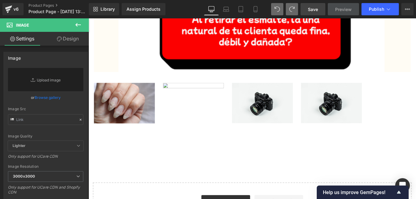
type input "[URL][DOMAIN_NAME]"
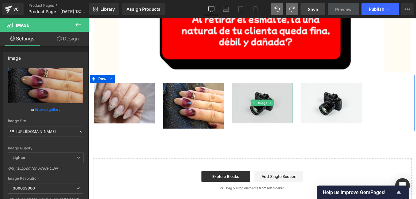
click at [295, 127] on img at bounding box center [285, 114] width 69 height 46
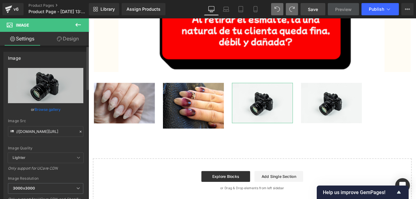
click at [80, 131] on icon at bounding box center [81, 132] width 2 height 2
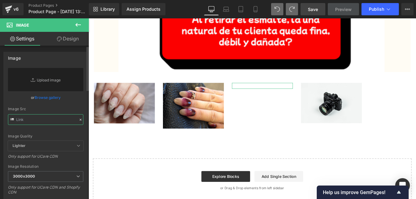
paste input "[URL][DOMAIN_NAME]"
type input "[URL][DOMAIN_NAME]"
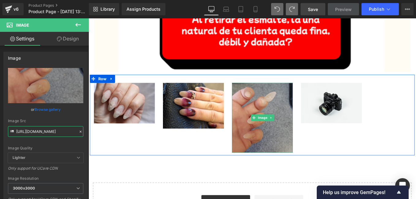
drag, startPoint x: 286, startPoint y: 170, endPoint x: 286, endPoint y: 159, distance: 10.7
click at [286, 159] on div "Image" at bounding box center [285, 130] width 69 height 79
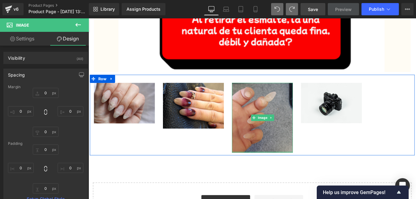
type input "0px"
drag, startPoint x: 286, startPoint y: 169, endPoint x: 289, endPoint y: 162, distance: 7.4
click at [289, 162] on div "Image" at bounding box center [285, 130] width 69 height 79
click at [289, 167] on img at bounding box center [285, 130] width 69 height 79
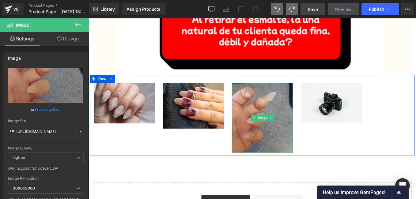
drag, startPoint x: 290, startPoint y: 169, endPoint x: 292, endPoint y: 145, distance: 23.7
click at [292, 145] on div "Image" at bounding box center [285, 130] width 69 height 79
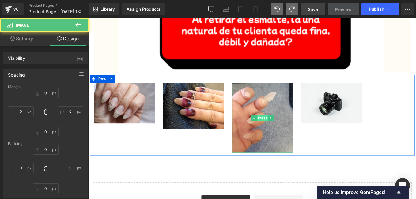
type input "0"
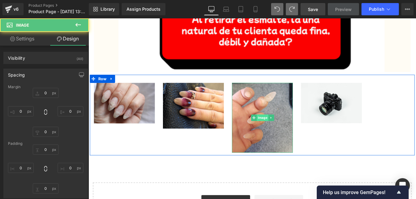
type input "0"
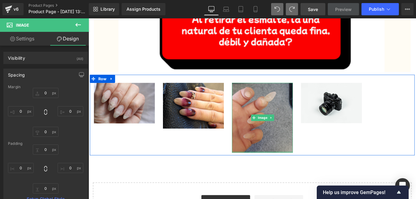
type input "0px"
drag, startPoint x: 287, startPoint y: 169, endPoint x: 287, endPoint y: 160, distance: 8.3
click at [287, 160] on div "Image" at bounding box center [285, 130] width 69 height 79
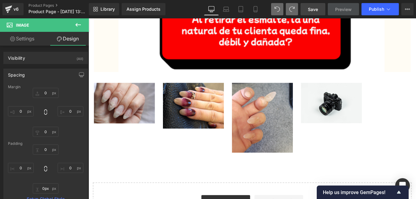
click at [76, 22] on icon at bounding box center [77, 24] width 7 height 7
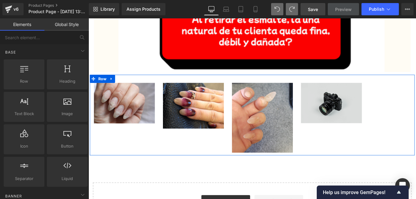
click at [357, 125] on img at bounding box center [363, 114] width 69 height 46
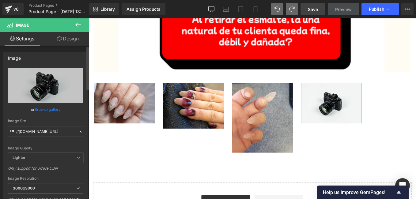
click at [78, 130] on icon at bounding box center [80, 131] width 4 height 4
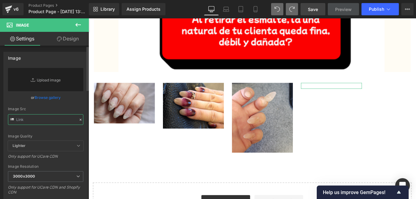
paste input "[URL][DOMAIN_NAME]"
type input "[URL][DOMAIN_NAME]"
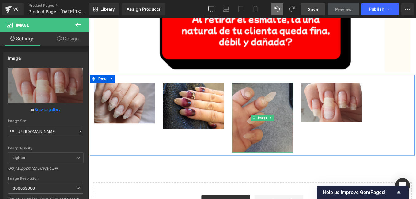
click at [286, 144] on img at bounding box center [285, 130] width 69 height 79
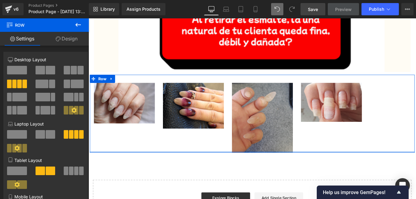
drag, startPoint x: 287, startPoint y: 172, endPoint x: 287, endPoint y: 140, distance: 31.8
click at [287, 140] on div "Image Image Image Image Row 180px" at bounding box center [273, 126] width 367 height 88
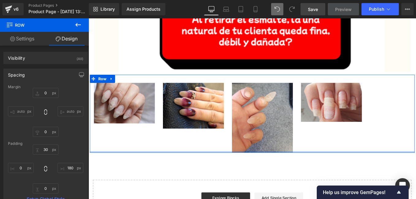
type input "0px"
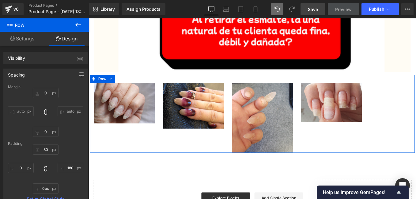
drag, startPoint x: 340, startPoint y: 169, endPoint x: 342, endPoint y: 166, distance: 4.0
click at [342, 166] on div "Image Image Image Image Row 180px" at bounding box center [273, 126] width 367 height 88
drag, startPoint x: 343, startPoint y: 170, endPoint x: 341, endPoint y: 159, distance: 11.2
click at [341, 159] on div "Image Image Image Image Row 180px" at bounding box center [273, 126] width 367 height 88
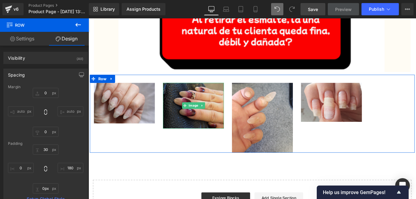
click at [205, 140] on img at bounding box center [207, 117] width 69 height 52
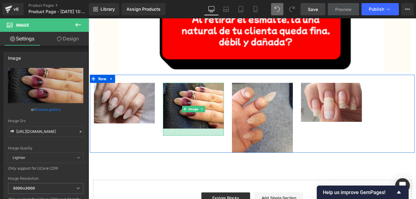
drag, startPoint x: 206, startPoint y: 141, endPoint x: 204, endPoint y: 149, distance: 8.3
click at [204, 149] on div at bounding box center [207, 147] width 69 height 8
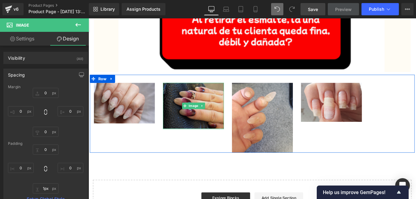
type input "0px"
drag, startPoint x: 204, startPoint y: 149, endPoint x: 206, endPoint y: 140, distance: 8.8
click at [206, 140] on div "Image" at bounding box center [207, 117] width 69 height 52
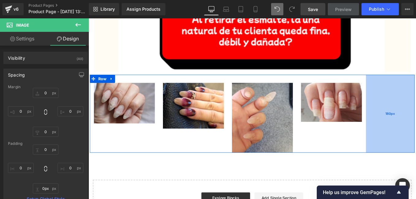
scroll to position [849, 0]
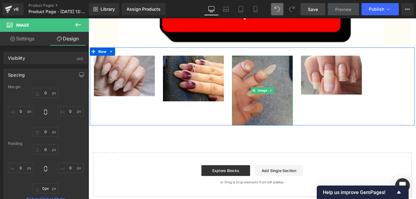
click at [287, 130] on img at bounding box center [285, 100] width 69 height 79
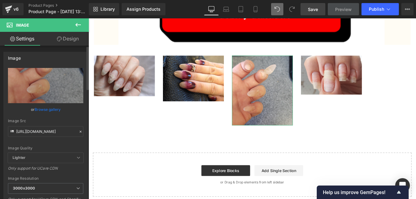
click at [78, 131] on icon at bounding box center [80, 131] width 4 height 4
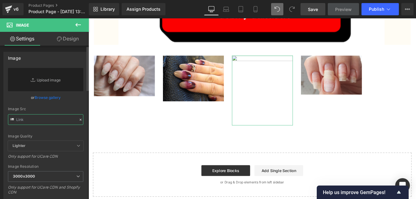
click at [42, 120] on input "text" at bounding box center [45, 119] width 75 height 11
paste input "[URL][DOMAIN_NAME]"
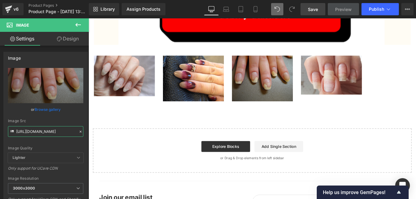
type input "[URL][DOMAIN_NAME]"
click at [305, 8] on link "Save" at bounding box center [312, 9] width 25 height 12
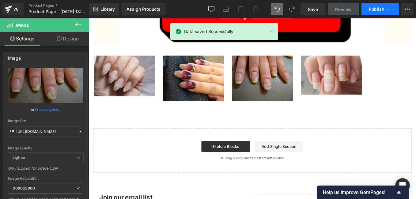
click at [374, 7] on span "Publish" at bounding box center [376, 9] width 15 height 5
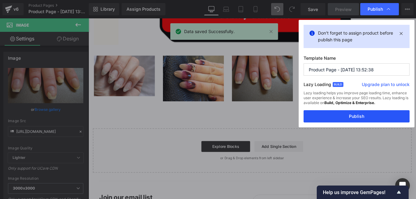
click at [357, 118] on button "Publish" at bounding box center [356, 116] width 106 height 12
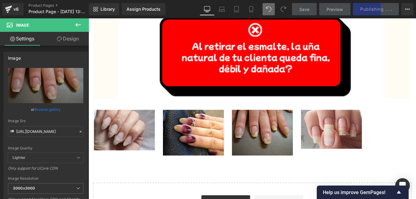
scroll to position [696, 0]
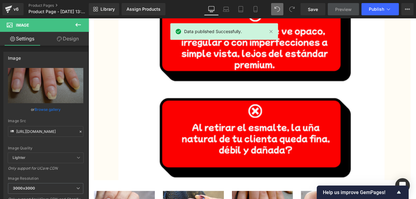
click at [82, 25] on button at bounding box center [77, 24] width 21 height 13
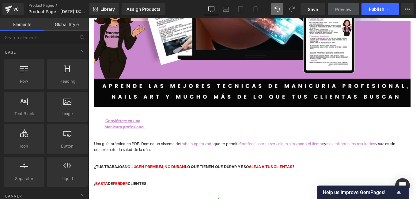
scroll to position [99, 0]
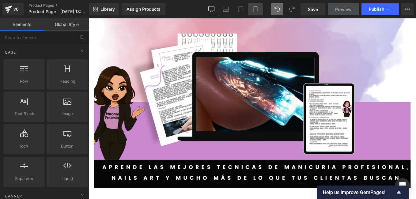
click at [259, 11] on link "Mobile" at bounding box center [255, 9] width 15 height 12
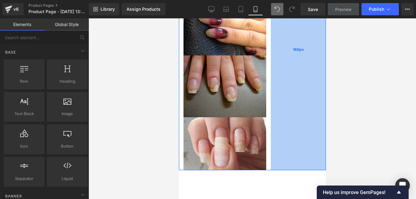
scroll to position [546, 0]
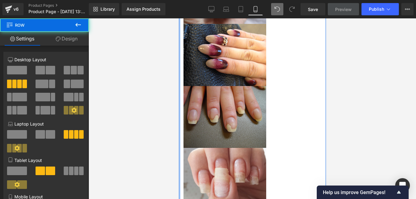
drag, startPoint x: 178, startPoint y: 107, endPoint x: 103, endPoint y: 107, distance: 75.0
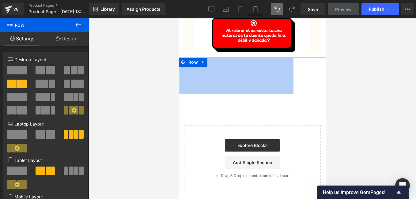
scroll to position [417, 0]
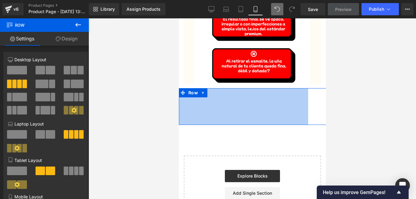
click at [308, 79] on div "Image Row" at bounding box center [251, 0] width 147 height 177
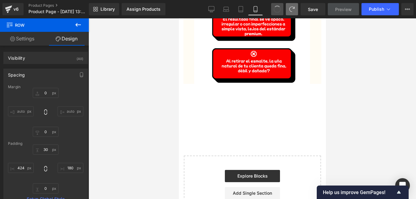
type input "0"
type input "30"
type input "180"
type input "0"
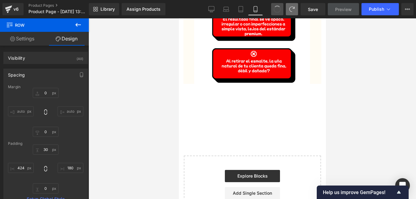
type input "424"
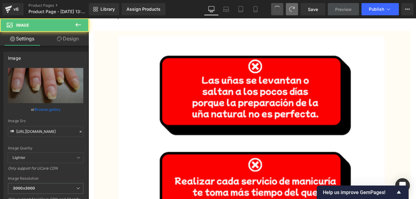
scroll to position [805, 0]
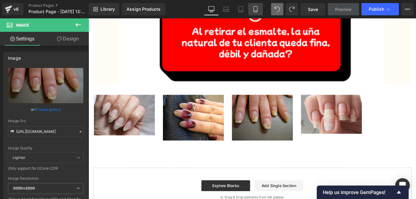
click at [255, 9] on icon at bounding box center [255, 9] width 6 height 6
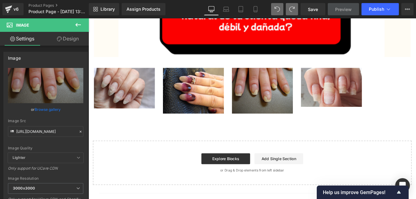
scroll to position [434, 0]
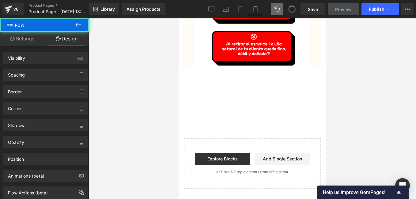
click at [292, 10] on span at bounding box center [292, 9] width 8 height 8
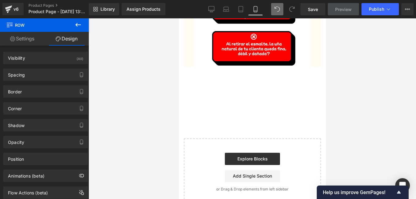
click at [291, 6] on icon at bounding box center [292, 9] width 6 height 6
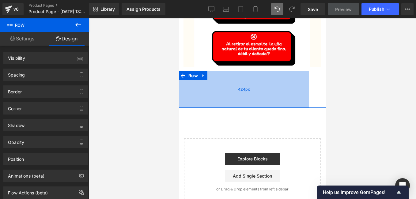
click at [255, 85] on div "424px" at bounding box center [243, 89] width 130 height 37
drag, startPoint x: 219, startPoint y: 97, endPoint x: 535, endPoint y: 117, distance: 317.4
click at [209, 13] on link "Desktop" at bounding box center [211, 9] width 15 height 12
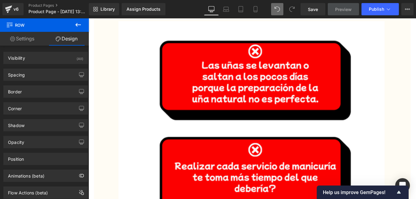
scroll to position [835, 0]
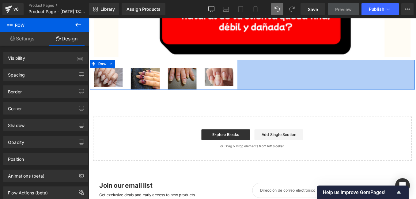
drag, startPoint x: 454, startPoint y: 105, endPoint x: 309, endPoint y: 117, distance: 146.0
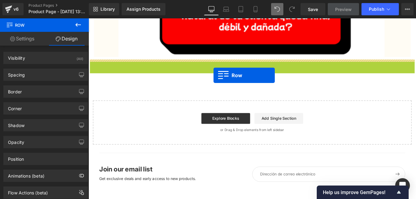
drag, startPoint x: 92, startPoint y: 69, endPoint x: 230, endPoint y: 83, distance: 138.8
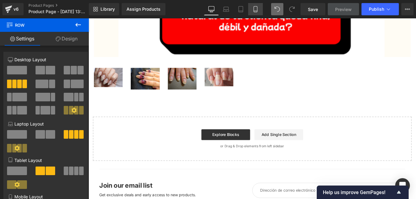
click at [255, 10] on icon at bounding box center [255, 9] width 6 height 6
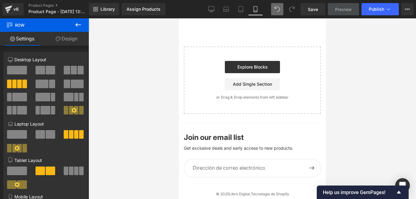
scroll to position [434, 0]
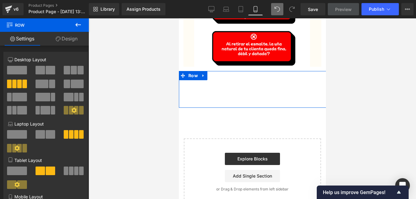
click at [256, 89] on div "Image Image Image Image Row 655px" at bounding box center [366, 89] width 377 height 37
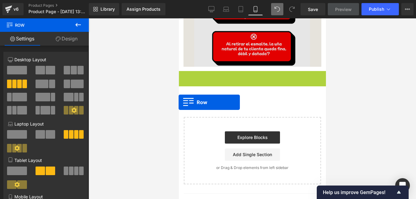
scroll to position [379, 0]
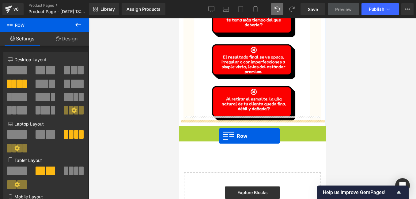
drag, startPoint x: 183, startPoint y: 70, endPoint x: 218, endPoint y: 136, distance: 74.4
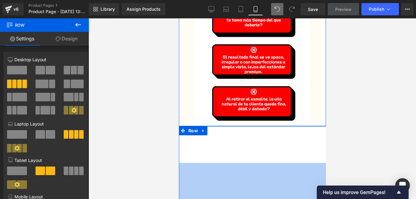
drag, startPoint x: 244, startPoint y: 156, endPoint x: 240, endPoint y: 207, distance: 50.4
click at [240, 199] on html "Ir directamente al contenido Welcome to our store Image Row Conviértete en una …" at bounding box center [251, 23] width 147 height 768
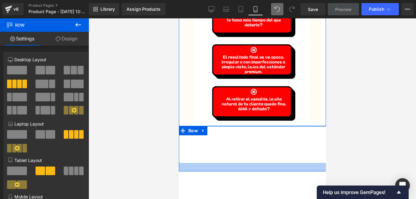
scroll to position [471, 0]
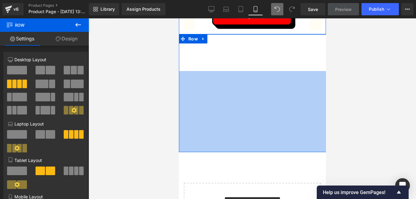
click at [271, 149] on div "265px" at bounding box center [366, 111] width 377 height 81
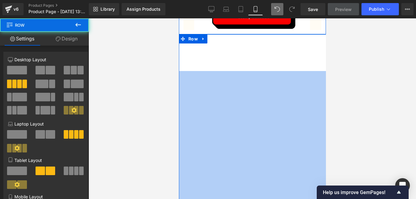
drag, startPoint x: 283, startPoint y: 148, endPoint x: 269, endPoint y: 212, distance: 65.4
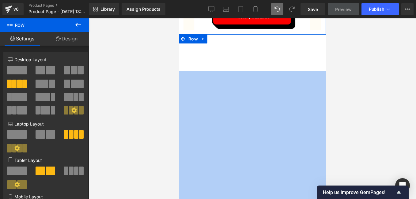
click at [311, 195] on div "427px" at bounding box center [366, 136] width 377 height 131
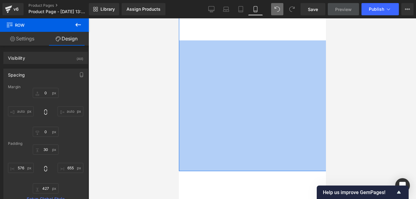
scroll to position [441, 0]
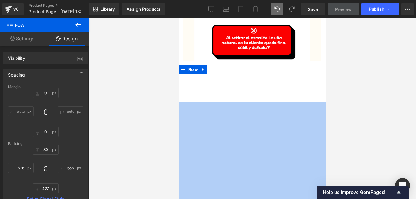
click at [268, 112] on div "427px" at bounding box center [366, 167] width 377 height 131
click at [267, 123] on div "427px" at bounding box center [366, 167] width 377 height 131
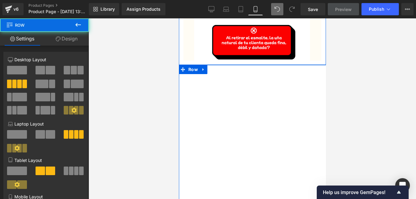
click at [258, 84] on div "Image Image Image Image Row 427px 655px" at bounding box center [366, 148] width 377 height 167
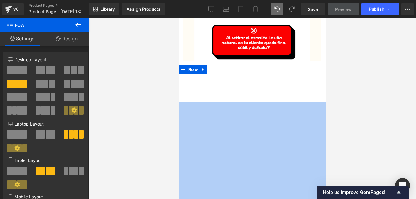
scroll to position [502, 0]
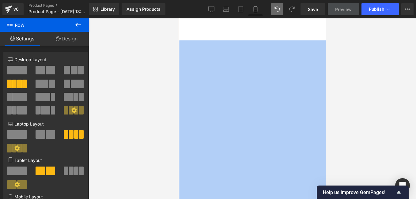
drag, startPoint x: 291, startPoint y: 164, endPoint x: 294, endPoint y: 212, distance: 47.8
click at [311, 188] on div "505px" at bounding box center [366, 117] width 377 height 155
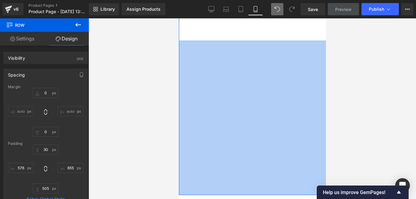
scroll to position [441, 0]
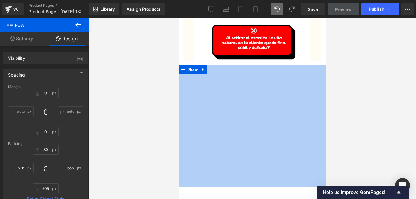
drag, startPoint x: 259, startPoint y: 61, endPoint x: 268, endPoint y: 174, distance: 113.3
click at [268, 174] on div "399px" at bounding box center [366, 126] width 377 height 122
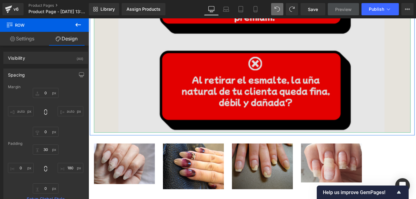
scroll to position [842, 0]
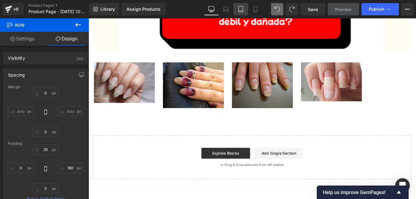
click at [239, 14] on link "Tablet" at bounding box center [240, 9] width 15 height 12
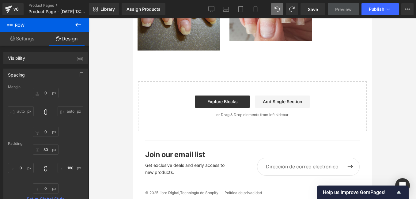
scroll to position [585, 0]
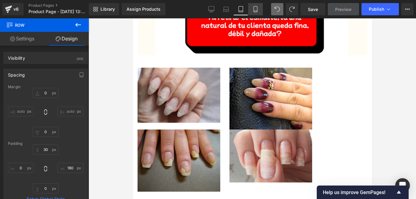
click at [258, 8] on icon at bounding box center [255, 9] width 6 height 6
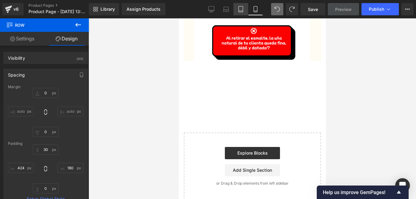
click at [239, 8] on icon at bounding box center [241, 9] width 6 height 6
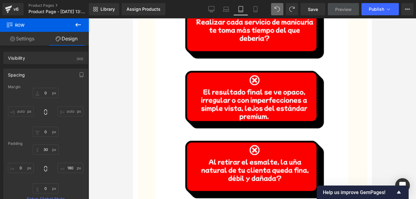
scroll to position [585, 0]
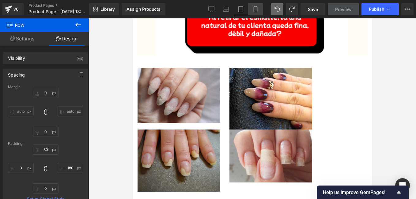
click at [255, 9] on icon at bounding box center [255, 9] width 6 height 6
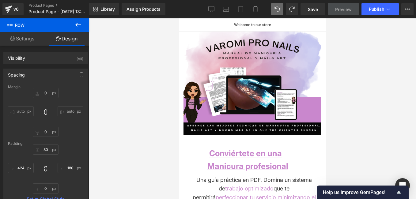
scroll to position [153, 0]
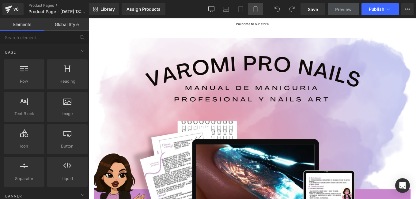
click at [255, 11] on icon at bounding box center [254, 11] width 3 height 0
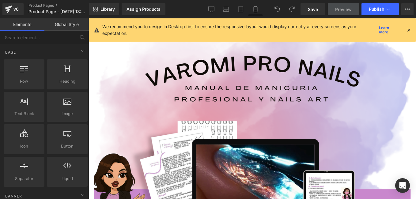
scroll to position [13, 0]
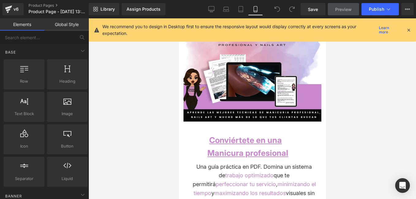
click at [410, 30] on icon at bounding box center [409, 30] width 6 height 6
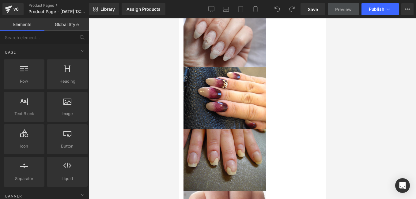
scroll to position [472, 0]
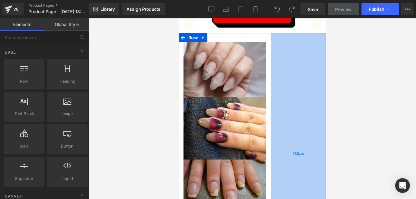
click at [307, 109] on div "180px" at bounding box center [297, 153] width 55 height 241
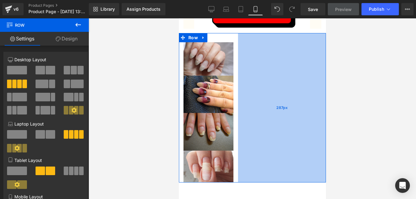
drag, startPoint x: 321, startPoint y: 104, endPoint x: 288, endPoint y: 111, distance: 33.3
click at [288, 111] on div "287px" at bounding box center [282, 107] width 88 height 149
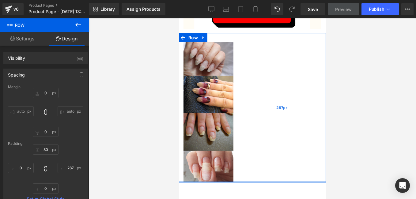
type input "0px"
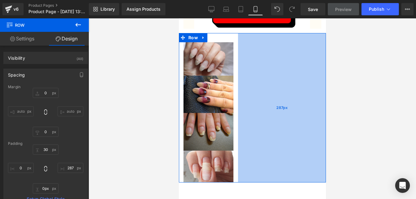
drag, startPoint x: 232, startPoint y: 167, endPoint x: 235, endPoint y: 144, distance: 22.9
click at [235, 144] on div "Image Image Image Image Row 287px" at bounding box center [251, 107] width 147 height 149
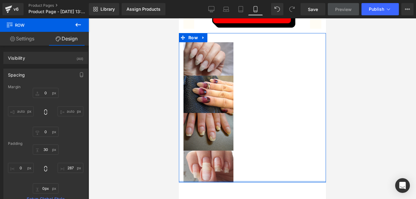
drag, startPoint x: 232, startPoint y: 167, endPoint x: 231, endPoint y: 160, distance: 6.3
click at [231, 160] on div "Image Image Image Image Row 287px" at bounding box center [251, 107] width 147 height 149
drag, startPoint x: 178, startPoint y: 92, endPoint x: 149, endPoint y: 92, distance: 29.4
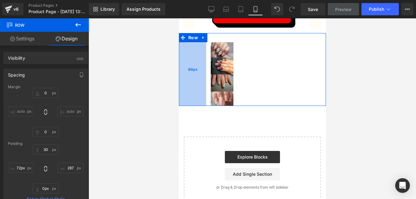
type input "46px"
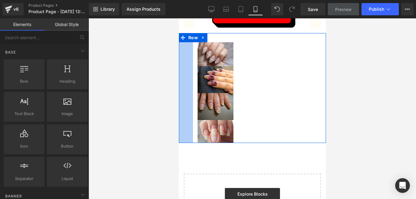
click at [102, 134] on div at bounding box center [251, 108] width 327 height 181
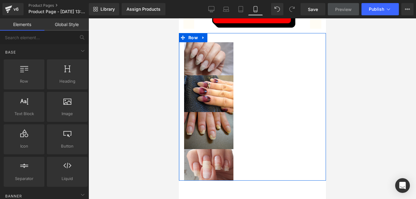
click at [151, 134] on div at bounding box center [251, 108] width 327 height 181
click at [161, 148] on div at bounding box center [251, 108] width 327 height 181
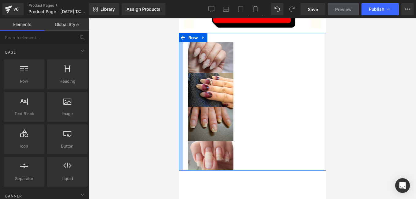
click at [105, 183] on div at bounding box center [251, 108] width 327 height 181
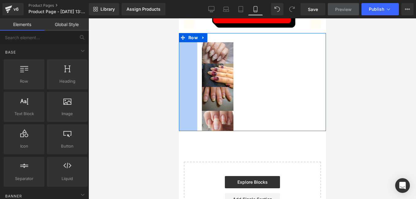
click at [147, 138] on div at bounding box center [251, 108] width 327 height 181
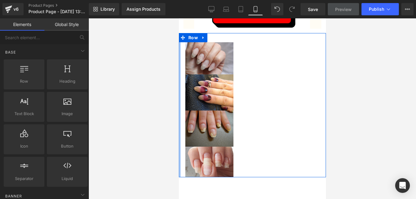
click at [163, 73] on div at bounding box center [251, 108] width 327 height 181
click at [165, 72] on div at bounding box center [251, 108] width 327 height 181
click at [165, 71] on div at bounding box center [251, 108] width 327 height 181
click at [170, 68] on div at bounding box center [251, 108] width 327 height 181
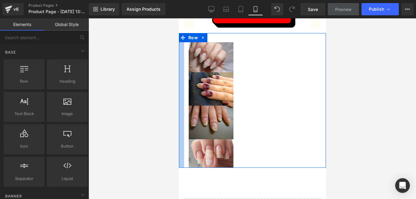
click at [126, 100] on div at bounding box center [251, 108] width 327 height 181
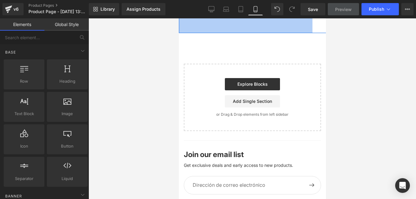
scroll to position [356, 0]
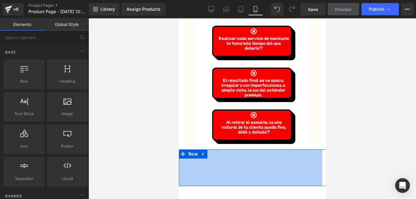
drag, startPoint x: 393, startPoint y: 17, endPoint x: 386, endPoint y: 65, distance: 48.6
click at [393, 17] on div "Library Assign Products Product Preview No product match your search. Please tr…" at bounding box center [252, 9] width 327 height 18
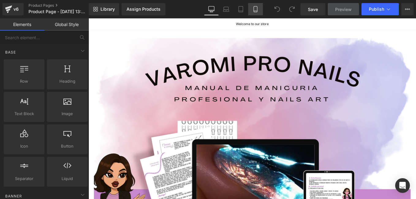
click at [257, 10] on icon at bounding box center [254, 9] width 3 height 6
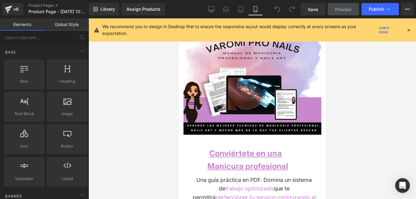
scroll to position [13, 0]
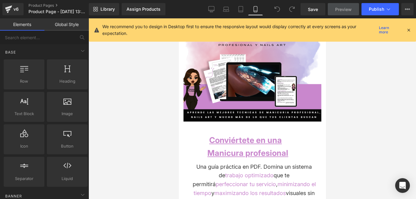
click at [411, 30] on icon at bounding box center [409, 30] width 6 height 6
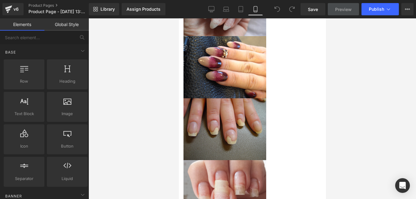
scroll to position [564, 0]
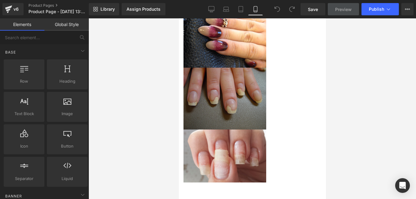
click at [200, 73] on img at bounding box center [224, 99] width 83 height 62
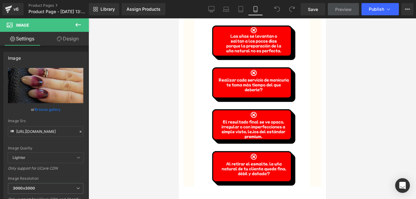
scroll to position [406, 0]
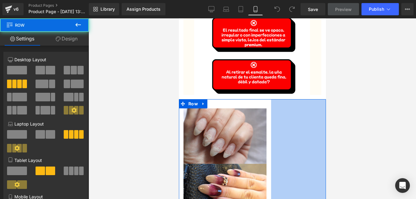
drag, startPoint x: 321, startPoint y: 153, endPoint x: 508, endPoint y: 172, distance: 187.4
click at [325, 154] on html "Ir directamente al contenido Welcome to our store Image Row Conviértete en una …" at bounding box center [251, 78] width 147 height 932
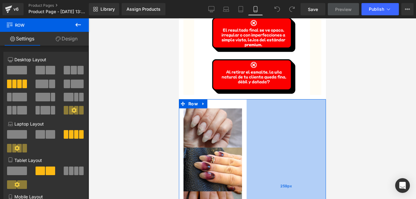
click at [297, 180] on div "259px" at bounding box center [285, 185] width 79 height 173
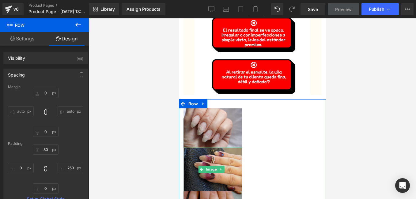
click at [230, 150] on img at bounding box center [212, 170] width 58 height 44
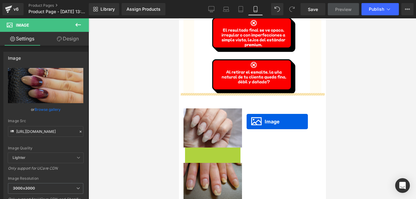
drag, startPoint x: 202, startPoint y: 160, endPoint x: 246, endPoint y: 122, distance: 58.6
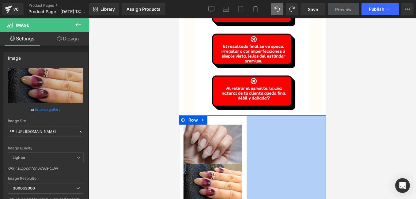
scroll to position [451, 0]
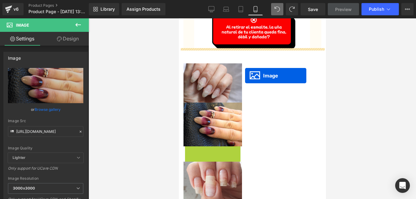
drag, startPoint x: 201, startPoint y: 158, endPoint x: 245, endPoint y: 76, distance: 93.4
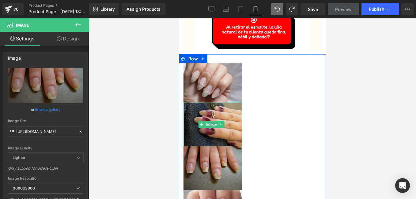
click at [227, 110] on img at bounding box center [212, 125] width 58 height 44
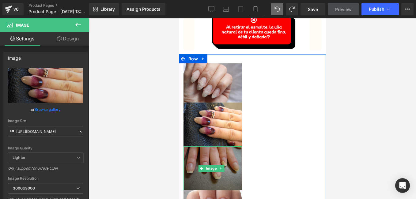
scroll to position [512, 0]
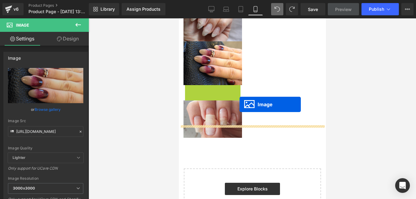
drag, startPoint x: 202, startPoint y: 96, endPoint x: 242, endPoint y: 103, distance: 41.5
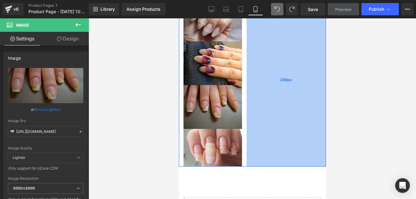
scroll to position [451, 0]
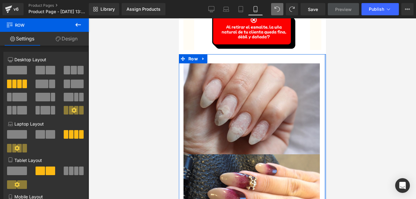
drag, startPoint x: 243, startPoint y: 111, endPoint x: 342, endPoint y: 115, distance: 98.7
click at [325, 115] on html "Ir directamente al contenido Welcome to our store Image Row Conviértete en una …" at bounding box center [251, 108] width 147 height 1082
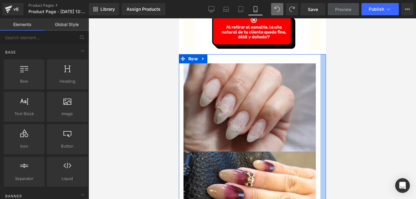
click at [352, 133] on div at bounding box center [251, 108] width 327 height 181
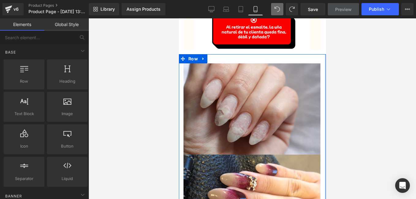
click at [360, 64] on div at bounding box center [251, 108] width 327 height 181
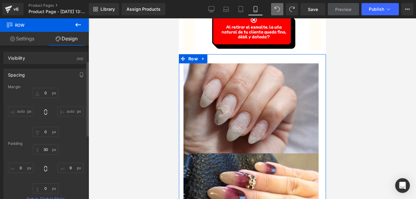
scroll to position [31, 0]
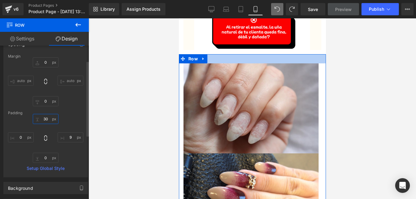
click at [45, 119] on input "30" at bounding box center [46, 119] width 26 height 10
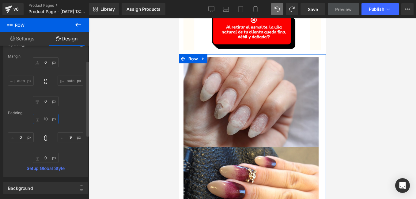
type input "1"
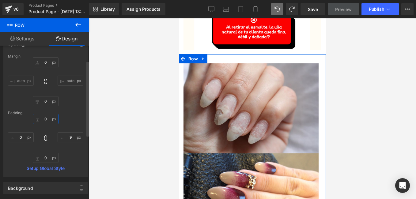
type input "3"
click at [48, 61] on input "0" at bounding box center [46, 62] width 26 height 10
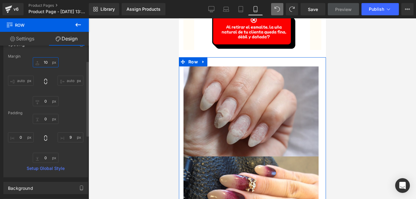
type input "1"
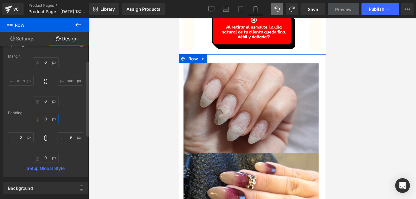
click at [47, 121] on input "text" at bounding box center [46, 119] width 26 height 10
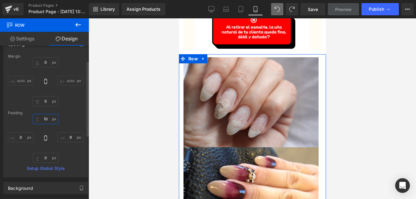
type input "1"
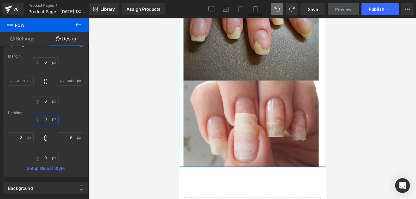
scroll to position [757, 0]
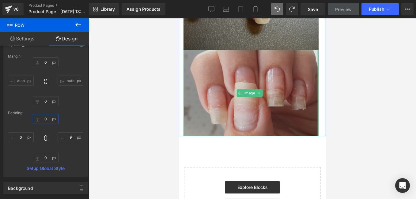
drag, startPoint x: 316, startPoint y: 121, endPoint x: 315, endPoint y: 82, distance: 38.9
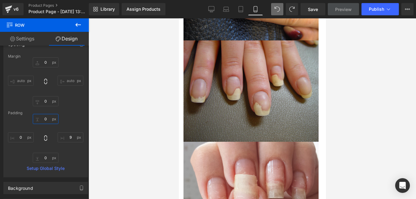
scroll to position [635, 0]
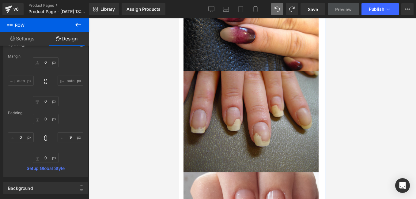
click at [315, 83] on div "Image" at bounding box center [250, 121] width 144 height 101
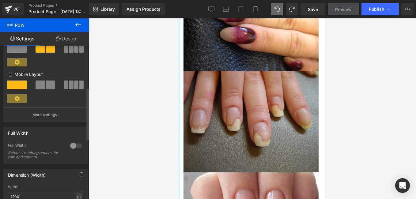
scroll to position [61, 0]
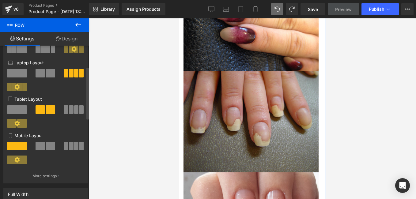
click at [65, 147] on span at bounding box center [66, 146] width 5 height 9
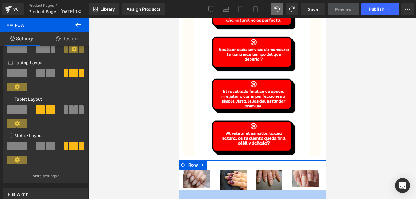
drag, startPoint x: 216, startPoint y: 182, endPoint x: 209, endPoint y: 212, distance: 30.6
click at [209, 199] on html "Ir directamente al contenido Welcome to our store Image Row Conviértete en una …" at bounding box center [251, 40] width 147 height 735
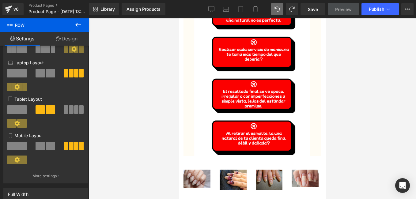
scroll to position [406, 0]
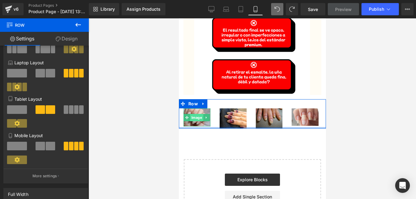
click at [197, 114] on span "Image" at bounding box center [195, 117] width 13 height 7
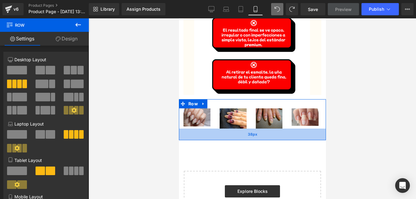
drag, startPoint x: 201, startPoint y: 122, endPoint x: 199, endPoint y: 133, distance: 11.8
click at [199, 133] on div "38px" at bounding box center [251, 135] width 147 height 12
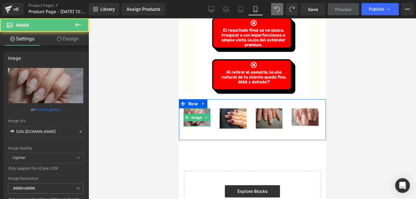
click at [205, 118] on img at bounding box center [196, 117] width 27 height 18
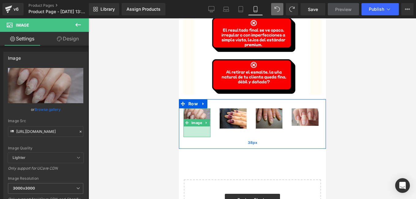
drag, startPoint x: 200, startPoint y: 119, endPoint x: 199, endPoint y: 130, distance: 10.8
click at [199, 130] on div "35px" at bounding box center [196, 131] width 27 height 11
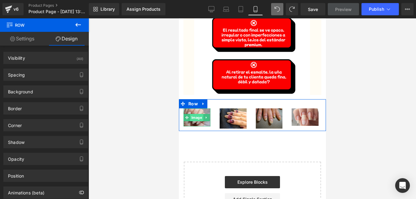
click at [196, 114] on span "Image" at bounding box center [195, 117] width 13 height 7
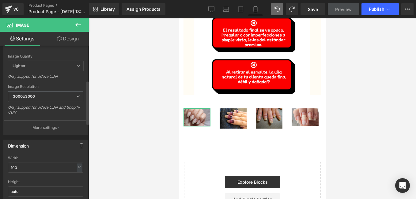
scroll to position [153, 0]
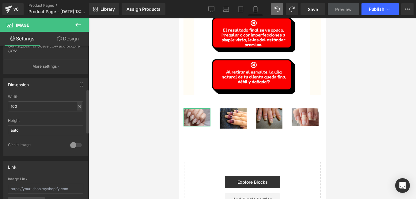
click at [78, 106] on div "%" at bounding box center [80, 106] width 6 height 8
click at [75, 125] on li "px" at bounding box center [79, 124] width 8 height 9
click at [76, 106] on div "px" at bounding box center [79, 106] width 6 height 8
click at [76, 114] on li "%" at bounding box center [79, 115] width 8 height 9
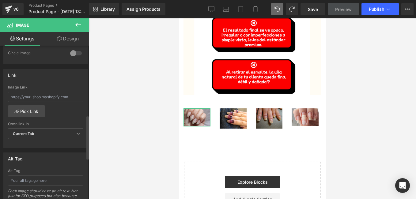
scroll to position [306, 0]
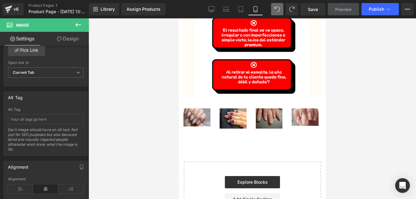
click at [133, 130] on div at bounding box center [251, 108] width 327 height 181
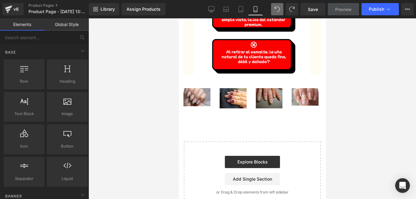
scroll to position [439, 0]
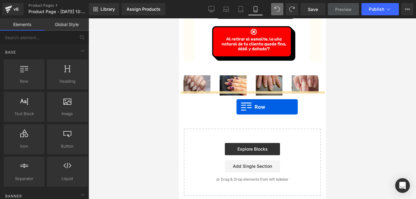
drag, startPoint x: 199, startPoint y: 87, endPoint x: 236, endPoint y: 107, distance: 41.9
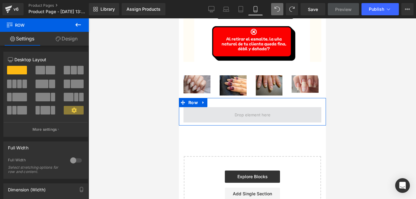
click at [238, 110] on span at bounding box center [252, 114] width 40 height 9
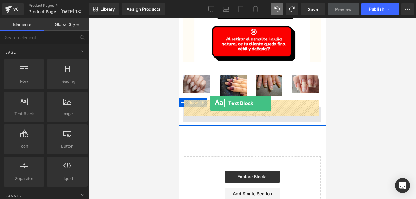
drag, startPoint x: 203, startPoint y: 118, endPoint x: 210, endPoint y: 103, distance: 16.4
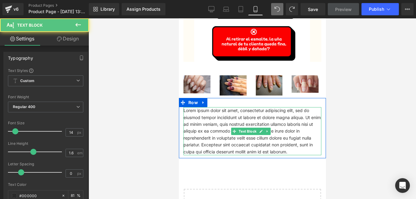
click at [240, 112] on p "Lorem ipsum dolor sit amet, consectetur adipiscing elit, sed do eiusmod tempor …" at bounding box center [252, 131] width 138 height 48
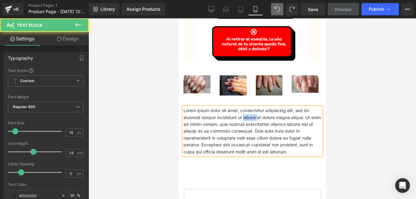
click at [240, 112] on p "Lorem ipsum dolor sit amet, consectetur adipiscing elit, sed do eiusmod tempor …" at bounding box center [252, 131] width 138 height 48
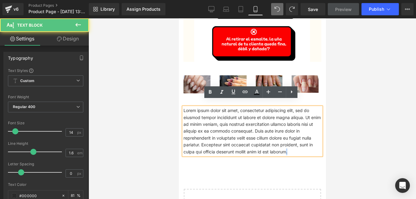
click at [269, 145] on p "Lorem ipsum dolor sit amet, consectetur adipiscing elit, sed do eiusmod tempor …" at bounding box center [252, 131] width 138 height 48
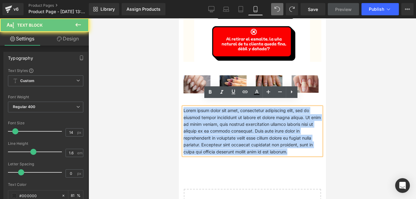
click at [269, 145] on p "Lorem ipsum dolor sit amet, consectetur adipiscing elit, sed do eiusmod tempor …" at bounding box center [252, 131] width 138 height 48
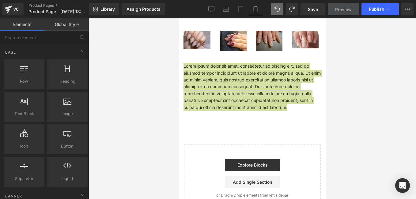
scroll to position [453, 0]
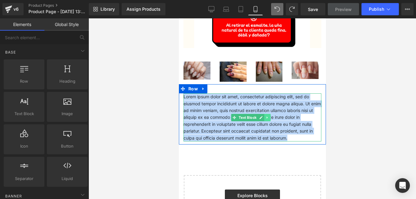
click at [268, 116] on icon at bounding box center [266, 118] width 3 height 4
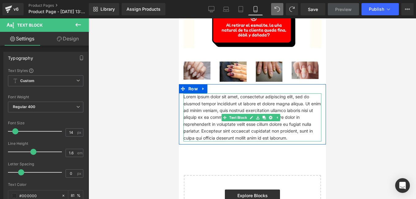
click at [278, 130] on p "Lorem ipsum dolor sit amet, consectetur adipiscing elit, sed do eiusmod tempor …" at bounding box center [252, 117] width 138 height 48
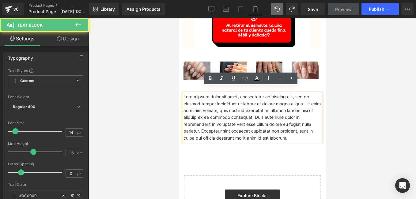
click at [278, 130] on p "Lorem ipsum dolor sit amet, consectetur adipiscing elit, sed do eiusmod tempor …" at bounding box center [252, 117] width 138 height 48
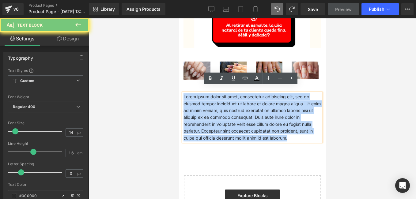
click at [278, 130] on p "Lorem ipsum dolor sit amet, consectetur adipiscing elit, sed do eiusmod tempor …" at bounding box center [252, 117] width 138 height 48
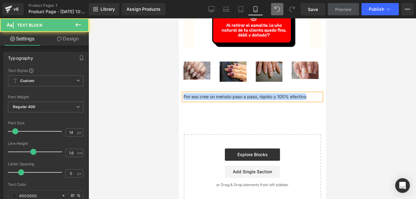
drag, startPoint x: 303, startPoint y: 89, endPoint x: 168, endPoint y: 91, distance: 134.7
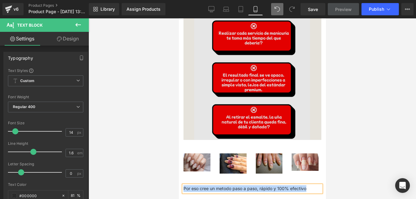
scroll to position [422, 0]
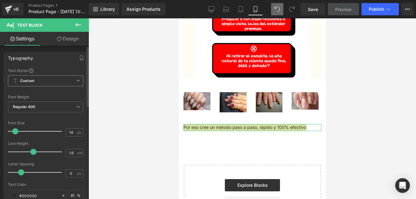
click at [76, 81] on icon at bounding box center [78, 81] width 4 height 4
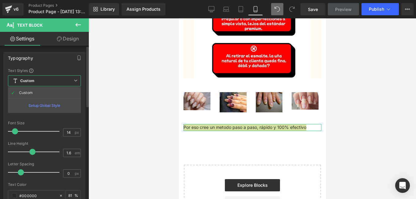
click at [75, 81] on icon at bounding box center [76, 81] width 4 height 4
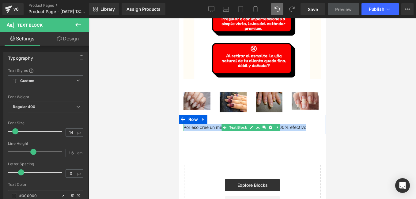
click at [307, 124] on p "Por eso cree un metodo paso a paso, rápido y 100% efectivo" at bounding box center [252, 127] width 138 height 7
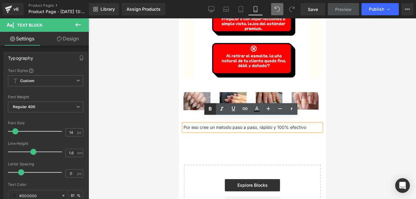
click at [209, 110] on icon at bounding box center [209, 108] width 7 height 7
click at [256, 110] on icon at bounding box center [256, 109] width 3 height 4
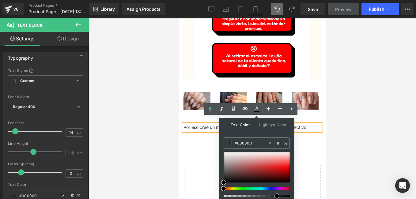
click at [199, 124] on p "Por eso cree un metodo paso a paso, rápido y 100% efectivo" at bounding box center [252, 127] width 138 height 7
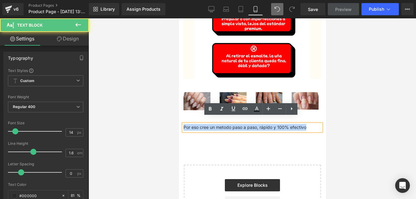
drag, startPoint x: 183, startPoint y: 120, endPoint x: 305, endPoint y: 120, distance: 121.2
click at [305, 124] on p "Por eso cree un metodo paso a paso, rápido y 100% efectivo" at bounding box center [252, 127] width 138 height 7
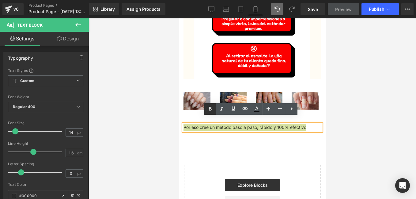
click at [207, 110] on icon at bounding box center [209, 108] width 7 height 7
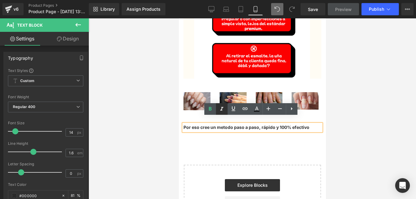
click at [221, 113] on icon at bounding box center [221, 108] width 7 height 7
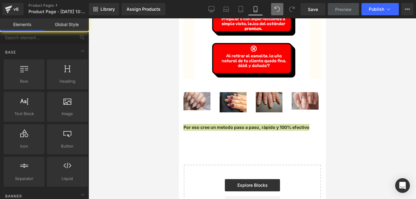
click at [171, 126] on div at bounding box center [251, 108] width 327 height 181
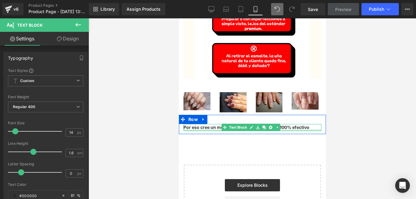
click at [309, 129] on div at bounding box center [252, 130] width 138 height 2
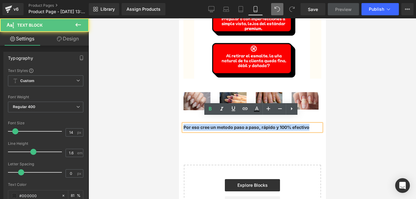
drag, startPoint x: 309, startPoint y: 122, endPoint x: 335, endPoint y: 138, distance: 30.7
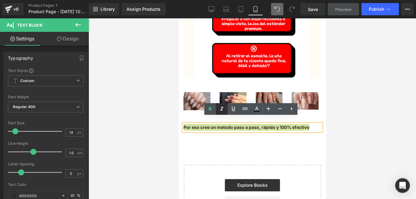
click at [221, 110] on icon at bounding box center [221, 109] width 3 height 4
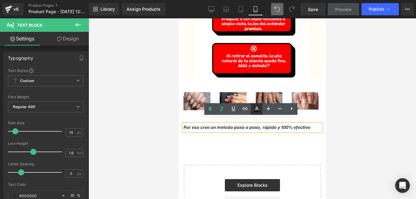
click at [257, 107] on icon at bounding box center [256, 109] width 3 height 4
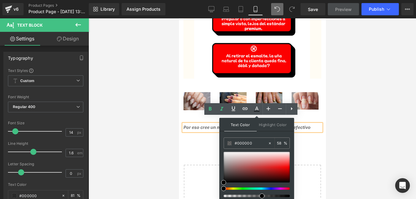
drag, startPoint x: 276, startPoint y: 196, endPoint x: 258, endPoint y: 197, distance: 17.5
click at [258, 197] on div at bounding box center [254, 196] width 66 height 2
click at [171, 169] on div at bounding box center [251, 108] width 327 height 181
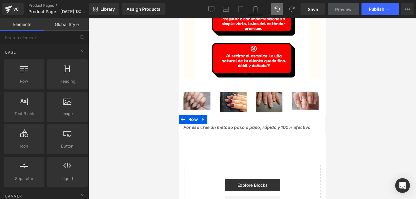
click at [198, 125] on icon "Por eso cree un método paso a paso, rápido y 100% efectivo" at bounding box center [246, 127] width 127 height 5
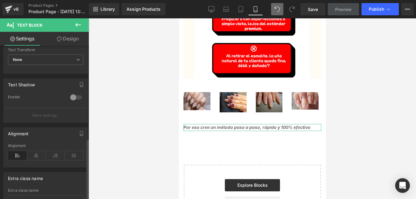
scroll to position [234, 0]
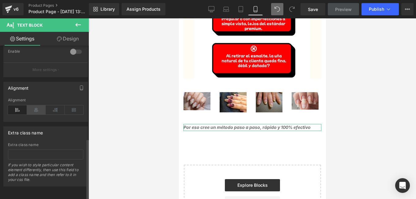
click at [39, 105] on icon at bounding box center [36, 109] width 19 height 9
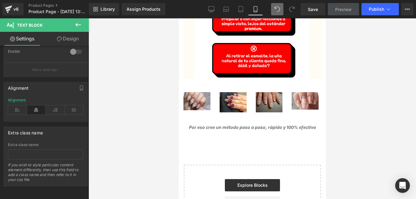
click at [122, 116] on div at bounding box center [251, 108] width 327 height 181
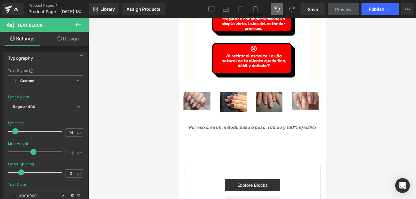
scroll to position [484, 0]
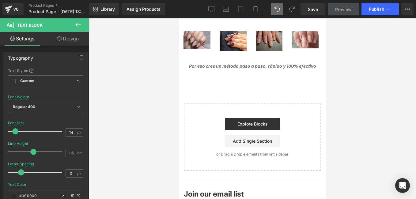
click at [81, 23] on icon at bounding box center [77, 24] width 7 height 7
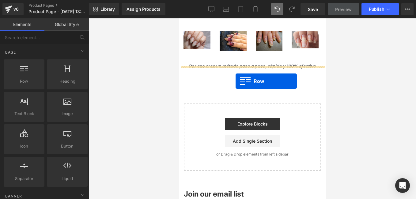
drag, startPoint x: 208, startPoint y: 92, endPoint x: 235, endPoint y: 81, distance: 29.1
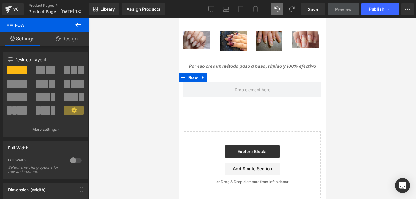
click at [64, 39] on link "Design" at bounding box center [66, 39] width 44 height 14
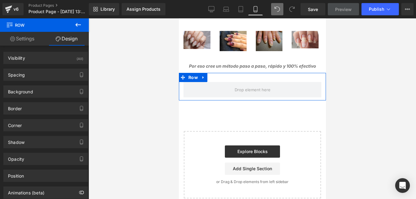
click at [31, 39] on link "Settings" at bounding box center [22, 39] width 44 height 14
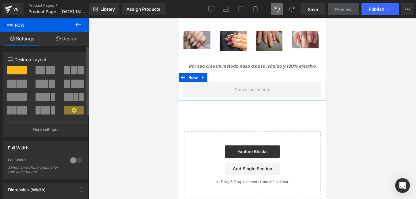
scroll to position [122, 0]
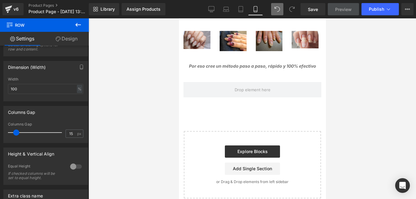
click at [71, 28] on button at bounding box center [77, 24] width 21 height 13
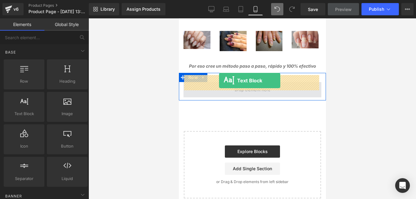
drag, startPoint x: 211, startPoint y: 130, endPoint x: 219, endPoint y: 81, distance: 49.9
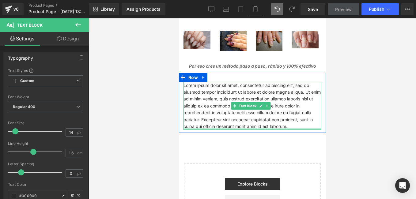
click at [284, 128] on div at bounding box center [252, 129] width 138 height 2
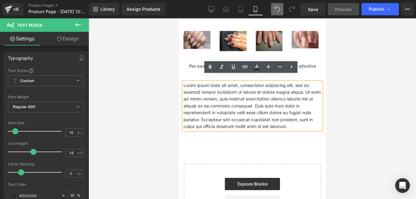
click at [284, 122] on p "Lorem ipsum dolor sit amet, consectetur adipiscing elit, sed do eiusmod tempor …" at bounding box center [252, 106] width 138 height 48
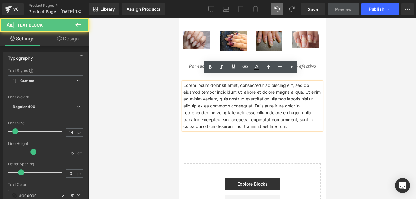
click at [284, 120] on p "Lorem ipsum dolor sit amet, consectetur adipiscing elit, sed do eiusmod tempor …" at bounding box center [252, 106] width 138 height 48
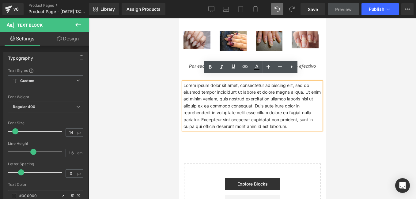
drag, startPoint x: 281, startPoint y: 119, endPoint x: 196, endPoint y: 88, distance: 90.7
click at [196, 88] on p "Lorem ipsum dolor sit amet, consectetur adipiscing elit, sed do eiusmod tempor …" at bounding box center [252, 106] width 138 height 48
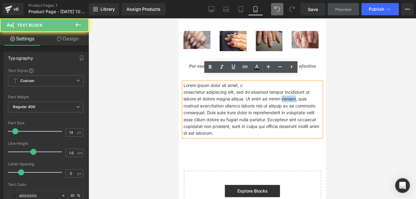
click at [268, 92] on p "onsectetur adipiscing elit, sed do eiusmod tempor incididunt ut labore et dolor…" at bounding box center [252, 113] width 138 height 48
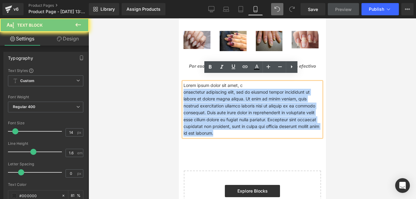
click at [268, 92] on p "onsectetur adipiscing elit, sed do eiusmod tempor incididunt ut labore et dolor…" at bounding box center [252, 113] width 138 height 48
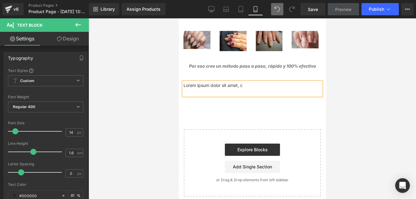
click at [254, 89] on p at bounding box center [252, 92] width 138 height 7
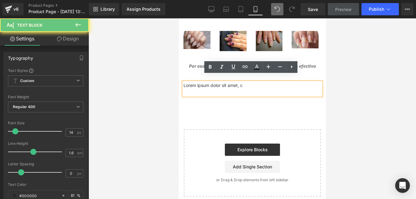
click at [254, 82] on p "Lorem ipsum dolor sit amet, c" at bounding box center [252, 85] width 138 height 7
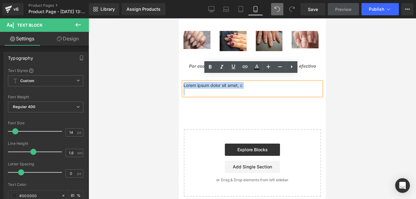
click at [254, 82] on p "Lorem ipsum dolor sit amet, c" at bounding box center [252, 85] width 138 height 7
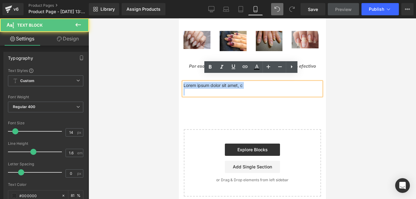
click at [254, 82] on p "Lorem ipsum dolor sit amet, c" at bounding box center [252, 85] width 138 height 7
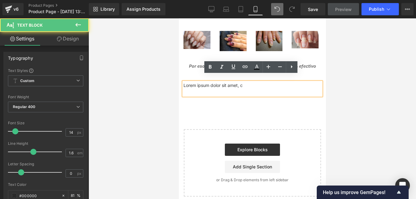
click at [254, 82] on p "Lorem ipsum dolor sit amet, c" at bounding box center [252, 85] width 138 height 7
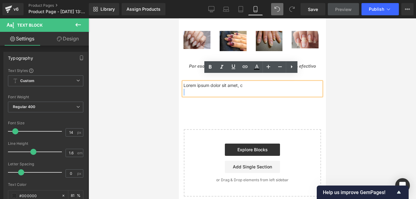
click at [254, 82] on p "Lorem ipsum dolor sit amet, c" at bounding box center [252, 85] width 138 height 7
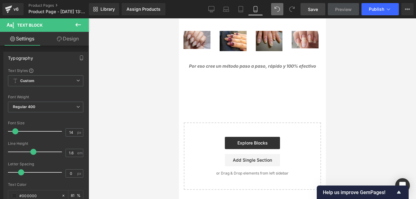
click at [314, 9] on span "Save" at bounding box center [313, 9] width 10 height 6
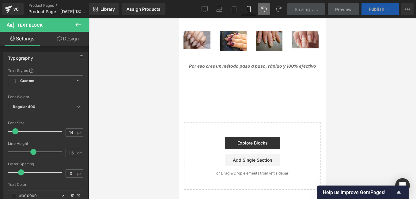
click at [370, 9] on span "Publish" at bounding box center [376, 9] width 15 height 5
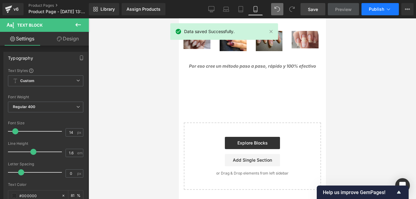
click at [383, 9] on span "Publish" at bounding box center [376, 9] width 15 height 5
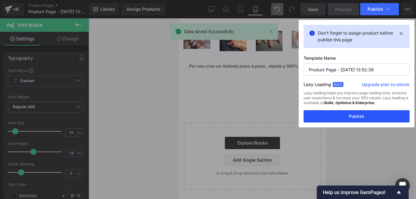
click at [399, 113] on button "Publish" at bounding box center [356, 116] width 106 height 12
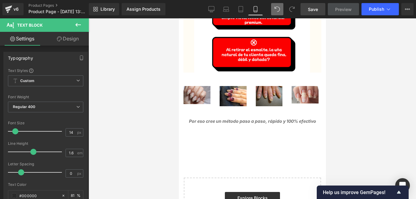
scroll to position [490, 0]
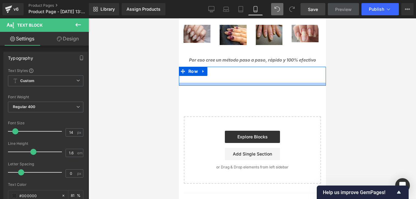
click at [258, 83] on div at bounding box center [251, 84] width 147 height 3
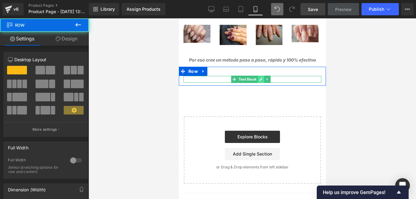
click at [259, 77] on icon at bounding box center [260, 79] width 3 height 4
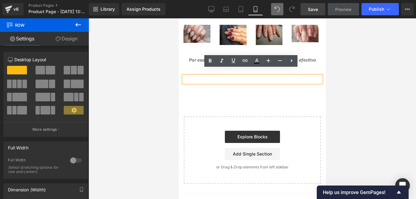
click at [253, 76] on p at bounding box center [252, 79] width 138 height 7
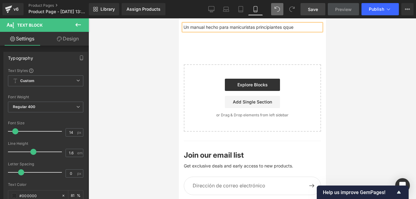
scroll to position [481, 0]
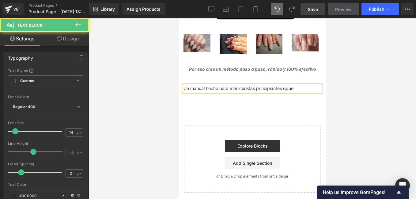
click at [297, 85] on p "Un manual hecho para manicuristas principiantes qque" at bounding box center [252, 88] width 138 height 7
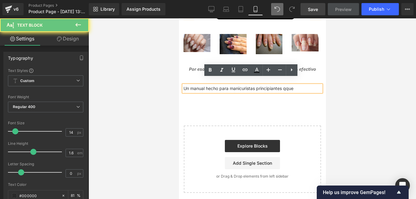
click at [297, 85] on p "Un manual hecho para manicuristas principiantes qque" at bounding box center [252, 88] width 138 height 7
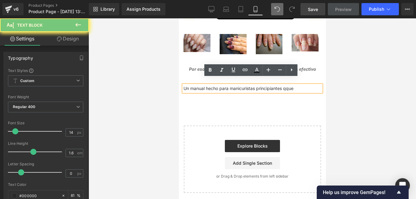
click at [297, 85] on p "Un manual hecho para manicuristas principiantes qque" at bounding box center [252, 88] width 138 height 7
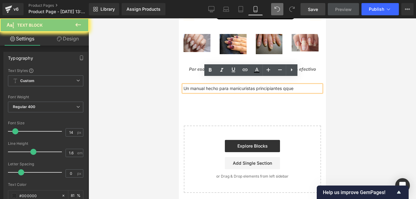
click at [293, 85] on p "Un manual hecho para manicuristas principiantes qque" at bounding box center [252, 88] width 138 height 7
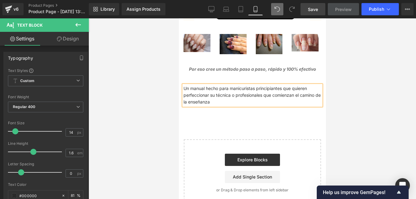
click at [231, 97] on p "Un manual hecho para manicuristas principiantes que quieren perfeccionar su téc…" at bounding box center [252, 95] width 138 height 21
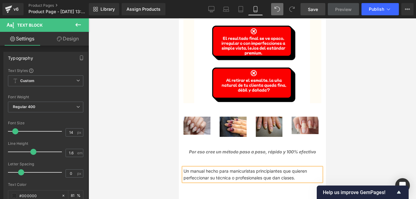
scroll to position [429, 0]
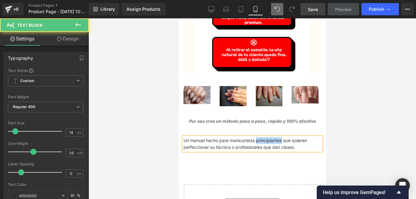
drag, startPoint x: 277, startPoint y: 133, endPoint x: 253, endPoint y: 133, distance: 24.2
click at [253, 137] on p "Un manual hecho para manicuristas principiantes que quieren perfeccionar su téc…" at bounding box center [252, 144] width 138 height 14
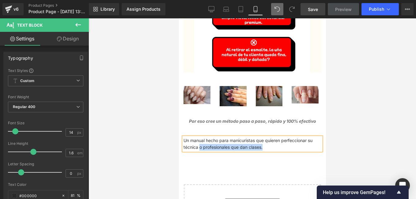
drag, startPoint x: 235, startPoint y: 139, endPoint x: 198, endPoint y: 139, distance: 37.3
click at [198, 139] on p "Un manual hecho para manicuristas que quieren perfeccionar su técnica o profesi…" at bounding box center [252, 144] width 138 height 14
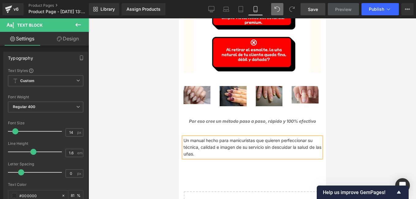
click at [243, 139] on p "Un manual hecho para manicuristas que quieren perfeccionar su técnica, calidad …" at bounding box center [252, 147] width 138 height 21
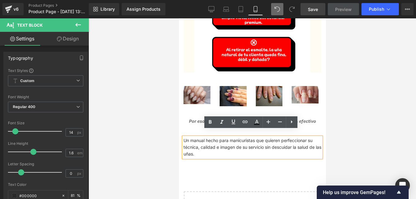
click at [260, 139] on p "Un manual hecho para manicuristas que quieren perfeccionar su técnica, calidad …" at bounding box center [252, 147] width 138 height 21
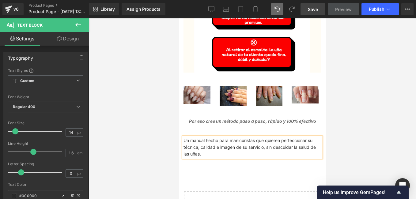
drag, startPoint x: 205, startPoint y: 149, endPoint x: 182, endPoint y: 135, distance: 26.7
click at [183, 137] on div "Un manual hecho para manicuristas que quieren perfeccionar su técnica, calidad …" at bounding box center [252, 147] width 138 height 21
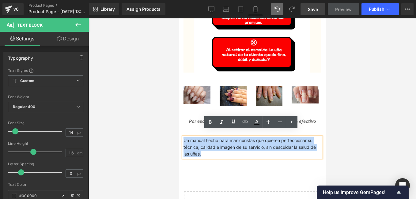
click at [184, 137] on div "Un manual hecho para manicuristas que quieren perfeccionar su técnica, calidad …" at bounding box center [252, 147] width 138 height 21
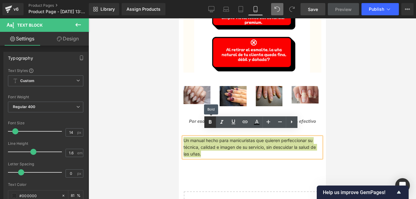
click at [208, 120] on icon at bounding box center [209, 121] width 7 height 7
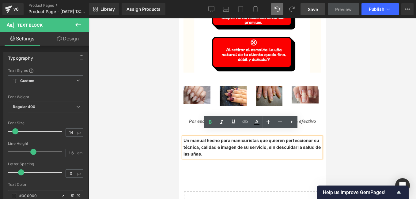
scroll to position [490, 0]
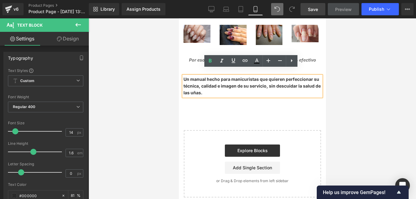
click at [216, 87] on p "Un manual hecho para manicuristas que quieren perfeccionar su técnica, calidad …" at bounding box center [252, 86] width 138 height 21
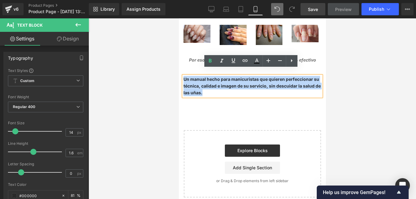
drag, startPoint x: 216, startPoint y: 87, endPoint x: 171, endPoint y: 67, distance: 49.5
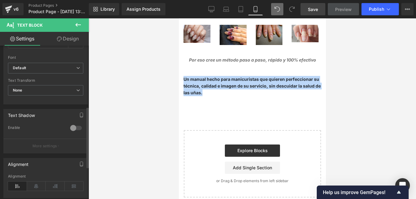
scroll to position [234, 0]
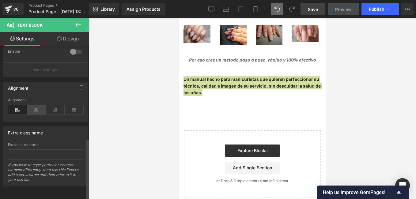
click at [32, 105] on icon at bounding box center [36, 109] width 19 height 9
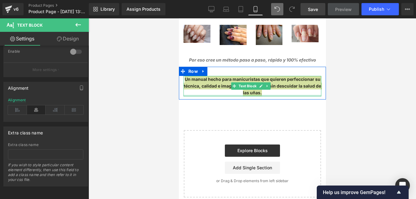
click at [273, 95] on div at bounding box center [252, 96] width 138 height 2
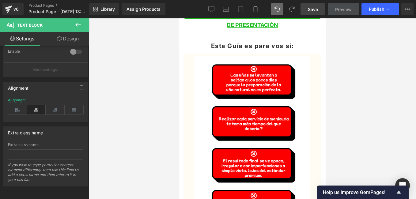
scroll to position [153, 0]
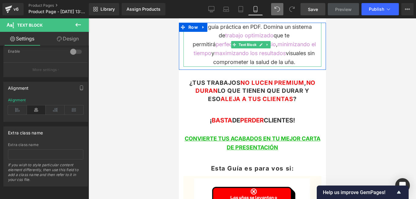
click at [238, 52] on div "Una guía práctica en PDF. Domina un sistema de trabajo optimizado que te permit…" at bounding box center [252, 45] width 138 height 44
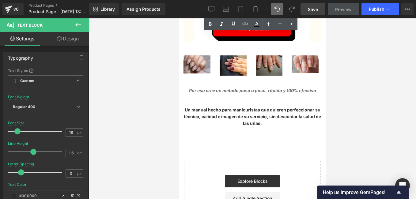
scroll to position [490, 0]
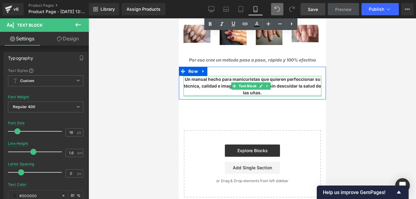
click at [270, 95] on div at bounding box center [252, 96] width 138 height 2
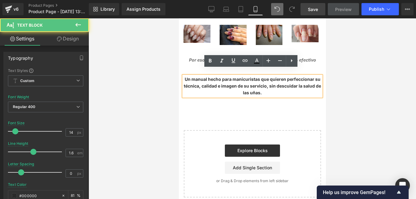
click at [265, 89] on p "Un manual hecho para manicuristas que quieren perfeccionar su técnica, calidad …" at bounding box center [252, 86] width 138 height 21
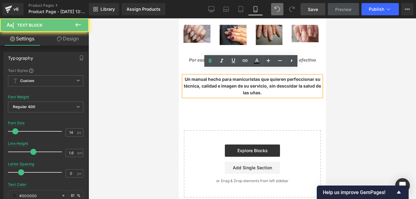
click at [264, 89] on p "Un manual hecho para manicuristas que quieren perfeccionar su técnica, calidad …" at bounding box center [252, 86] width 138 height 21
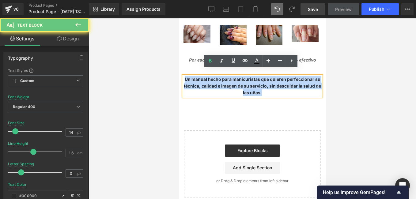
click at [264, 89] on p "Un manual hecho para manicuristas que quieren perfeccionar su técnica, calidad …" at bounding box center [252, 86] width 138 height 21
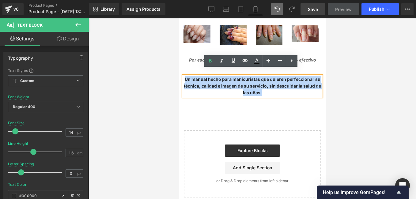
click at [268, 89] on p "Un manual hecho para manicuristas que quieren perfeccionar su técnica, calidad …" at bounding box center [252, 86] width 138 height 21
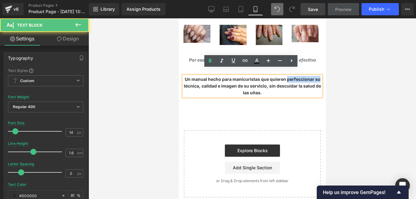
drag, startPoint x: 284, startPoint y: 73, endPoint x: 317, endPoint y: 73, distance: 33.4
click at [317, 76] on p "Un manual hecho para manicuristas que quieren perfeccionar su técnica, calidad …" at bounding box center [252, 86] width 138 height 21
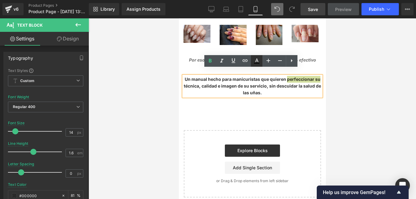
click at [255, 60] on icon at bounding box center [256, 60] width 7 height 7
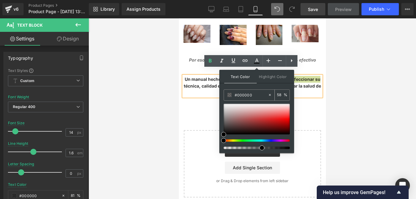
click at [252, 93] on input "#000000" at bounding box center [250, 95] width 33 height 7
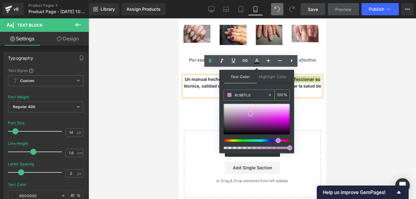
type input "#c987cd"
click at [281, 96] on input "81" at bounding box center [280, 95] width 7 height 7
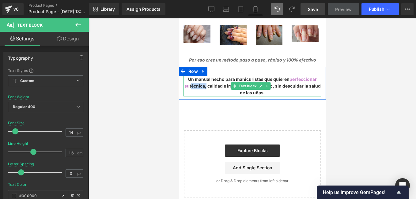
drag, startPoint x: 185, startPoint y: 79, endPoint x: 201, endPoint y: 79, distance: 15.3
click at [201, 79] on p "Un manual hecho para manicuristas que quieren perfeccionar su técnica, calidad …" at bounding box center [252, 86] width 138 height 21
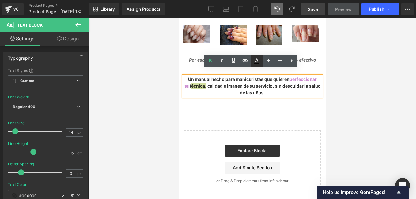
click at [257, 63] on icon at bounding box center [257, 63] width 6 height 1
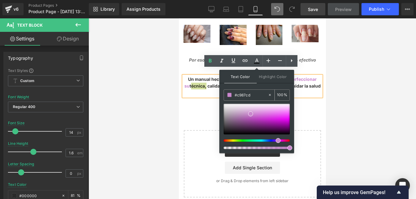
click at [278, 92] on input "81" at bounding box center [280, 95] width 7 height 7
click at [279, 94] on input "81" at bounding box center [280, 95] width 7 height 7
click at [284, 94] on div "81 %" at bounding box center [282, 95] width 15 height 11
click at [285, 94] on div "81 %" at bounding box center [282, 95] width 15 height 11
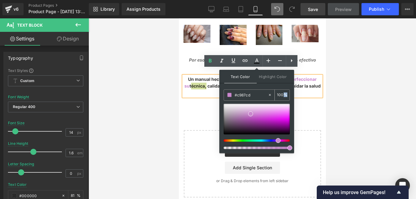
click at [285, 94] on div "81 %" at bounding box center [282, 95] width 15 height 11
drag, startPoint x: 285, startPoint y: 94, endPoint x: 281, endPoint y: 95, distance: 3.5
click at [281, 96] on input "81" at bounding box center [280, 95] width 7 height 7
click at [281, 95] on input "81" at bounding box center [280, 95] width 7 height 7
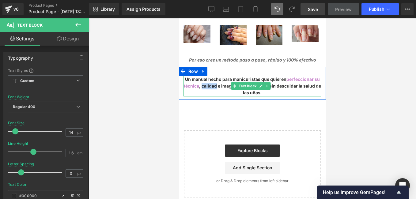
drag, startPoint x: 203, startPoint y: 80, endPoint x: 218, endPoint y: 81, distance: 15.6
click at [218, 81] on span "Un manual hecho para manicuristas que quieren perfeccionar su técnica , calidad…" at bounding box center [251, 86] width 137 height 19
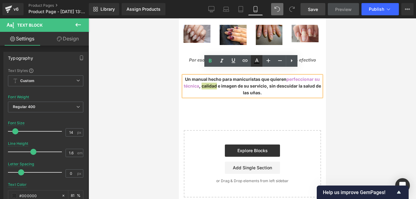
click at [256, 59] on icon at bounding box center [256, 60] width 3 height 4
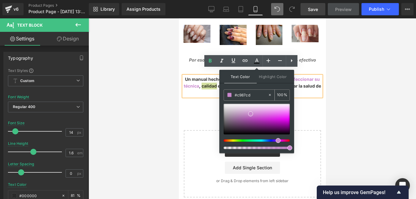
click at [280, 96] on input "100" at bounding box center [280, 95] width 7 height 7
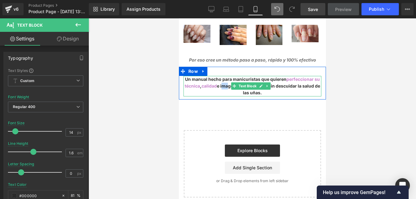
drag, startPoint x: 222, startPoint y: 80, endPoint x: 229, endPoint y: 81, distance: 6.5
click at [229, 81] on span "Un manual hecho para manicuristas que quieren perfeccionar su técnica , calidad…" at bounding box center [251, 86] width 135 height 19
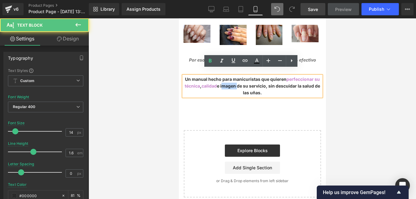
drag, startPoint x: 237, startPoint y: 79, endPoint x: 223, endPoint y: 81, distance: 14.1
click at [223, 81] on span "Un manual hecho para manicuristas que quieren perfeccionar su técnica , calidad…" at bounding box center [251, 86] width 135 height 19
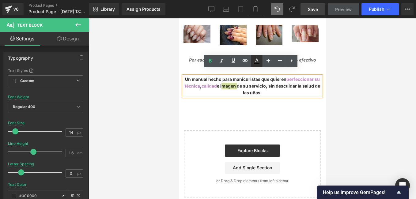
click at [257, 63] on icon at bounding box center [257, 63] width 6 height 1
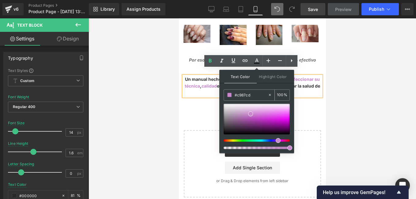
click at [279, 95] on input "100" at bounding box center [280, 95] width 7 height 7
click at [284, 96] on div "100 %" at bounding box center [282, 95] width 15 height 11
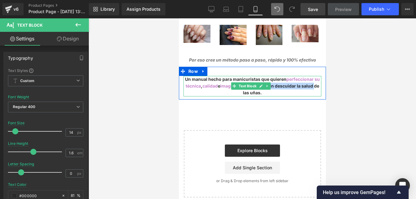
drag, startPoint x: 270, startPoint y: 80, endPoint x: 315, endPoint y: 79, distance: 45.0
click at [315, 79] on p "Un manual hecho para manicuristas que quieren perfeccionar su técnica , calidad…" at bounding box center [252, 86] width 138 height 21
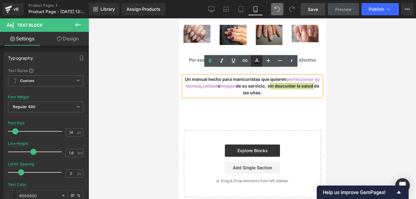
click at [258, 63] on icon at bounding box center [257, 63] width 6 height 1
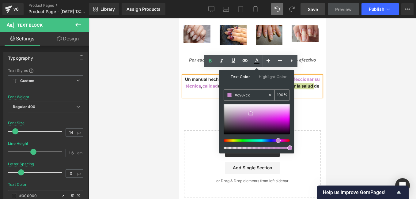
click at [281, 92] on input "100" at bounding box center [280, 95] width 7 height 7
type input "100"
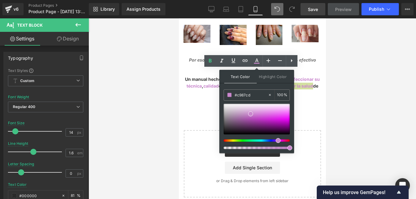
click at [383, 100] on div at bounding box center [251, 108] width 327 height 181
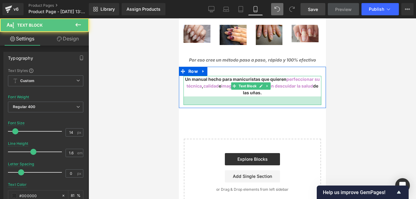
drag, startPoint x: 267, startPoint y: 88, endPoint x: 268, endPoint y: 97, distance: 9.3
click at [268, 97] on div at bounding box center [252, 100] width 138 height 9
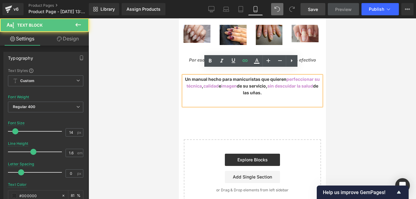
click at [262, 85] on p "Un manual hecho para manicuristas que quieren perfeccionar su técnica , calidad…" at bounding box center [252, 86] width 138 height 21
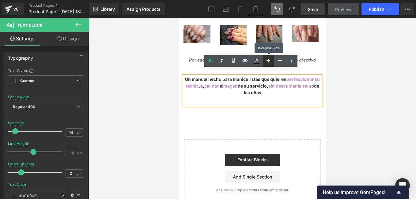
click at [269, 61] on icon at bounding box center [268, 61] width 4 height 4
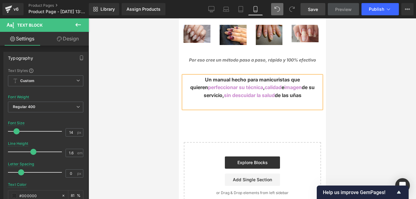
click at [264, 103] on div "Un manual hecho para manicuristas que quieren perfeccionar su técnic a , calida…" at bounding box center [252, 92] width 138 height 33
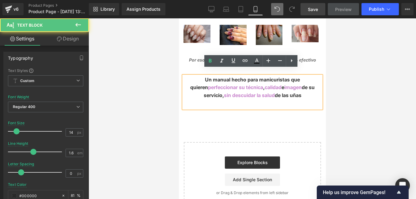
click at [291, 102] on div "Un manual hecho para manicuristas que quieren perfeccionar su técnic a , calida…" at bounding box center [252, 92] width 138 height 33
click at [280, 101] on div "Un manual hecho para manicuristas que quieren perfeccionar su técnic a , calida…" at bounding box center [252, 92] width 138 height 33
click at [276, 95] on div "Un manual hecho para manicuristas que quieren perfeccionar su técnic a , calida…" at bounding box center [252, 92] width 138 height 33
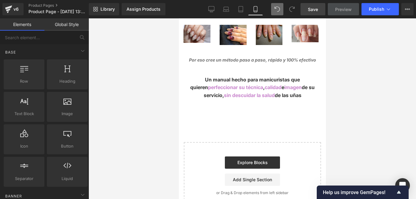
click at [178, 18] on div at bounding box center [178, 18] width 0 height 0
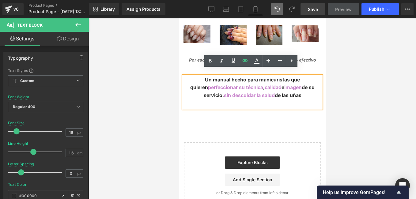
click at [305, 85] on p "Un manual hecho para manicuristas que quieren perfeccionar su técnic a , calida…" at bounding box center [252, 88] width 138 height 24
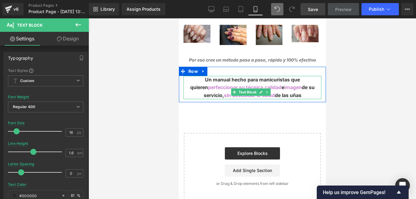
drag, startPoint x: 298, startPoint y: 99, endPoint x: 301, endPoint y: 90, distance: 9.8
click at [301, 90] on div "Un manual hecho para manicuristas que quieren perfeccionar su técnic a , calida…" at bounding box center [252, 88] width 138 height 24
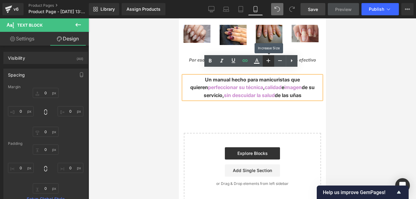
click at [269, 62] on icon at bounding box center [267, 60] width 7 height 7
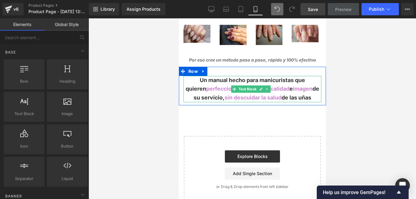
click at [295, 85] on span "imagen" at bounding box center [302, 88] width 20 height 6
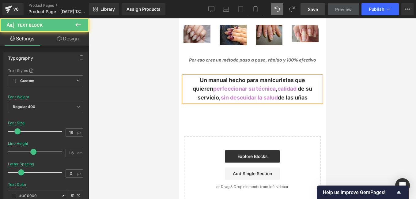
click at [225, 81] on span "Un manual hecho para manicuristas que quieren perfeccionar su técnic" at bounding box center [248, 84] width 112 height 15
click at [222, 85] on span "perfeccionar la" at bounding box center [234, 88] width 40 height 6
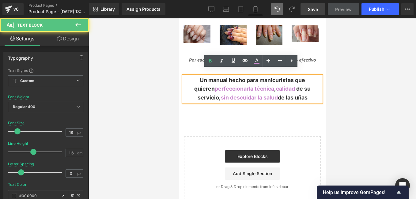
click at [254, 85] on span "técnic" at bounding box center [262, 88] width 17 height 6
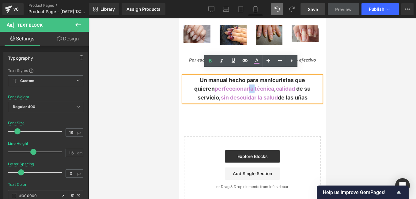
drag, startPoint x: 225, startPoint y: 82, endPoint x: 218, endPoint y: 83, distance: 6.5
click at [218, 83] on p "Un manual hecho para manicuristas que quieren perfeccionar l a técnic a , calid…" at bounding box center [252, 89] width 138 height 26
click at [253, 58] on icon at bounding box center [256, 60] width 7 height 7
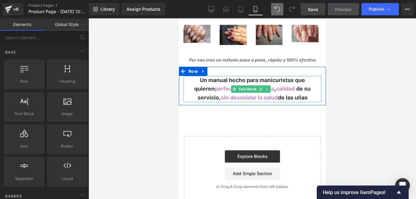
click at [204, 93] on p "Un manual hecho para manicuristas que quieren perfeccionar l a técnic a , calid…" at bounding box center [252, 89] width 138 height 26
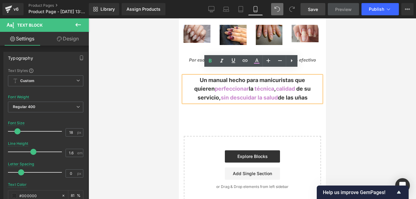
click at [274, 85] on span "," at bounding box center [275, 88] width 2 height 6
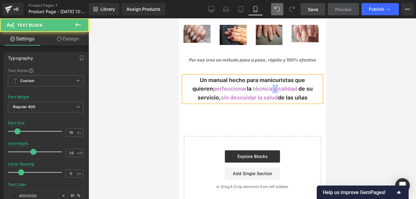
drag, startPoint x: 253, startPoint y: 81, endPoint x: 246, endPoint y: 83, distance: 6.2
click at [246, 83] on p "Un manual hecho para manicuristas que quieren perfeccionar l a técnic a y calid…" at bounding box center [252, 89] width 138 height 26
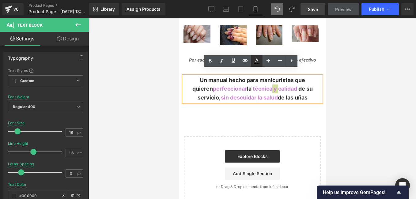
click at [255, 60] on icon at bounding box center [256, 60] width 7 height 7
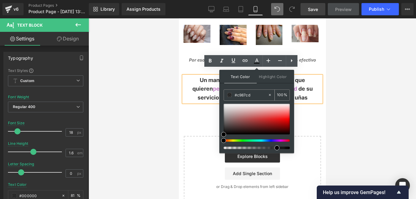
click at [280, 94] on input "100" at bounding box center [280, 95] width 7 height 7
click at [276, 148] on span at bounding box center [276, 147] width 5 height 5
drag, startPoint x: 277, startPoint y: 148, endPoint x: 291, endPoint y: 148, distance: 14.1
click at [291, 148] on span at bounding box center [289, 147] width 5 height 5
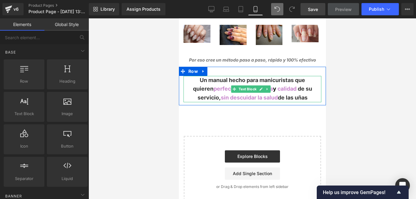
click at [302, 92] on p "Un manual hecho para manicuristas que quieren perfeccionar l a técnic a y calid…" at bounding box center [252, 89] width 138 height 26
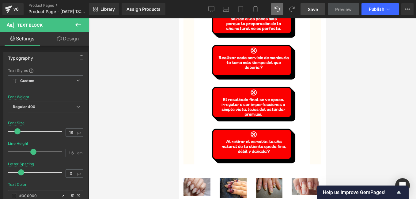
scroll to position [459, 0]
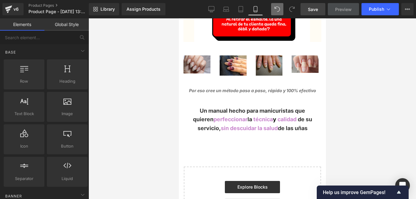
click at [307, 13] on link "Save" at bounding box center [312, 9] width 25 height 12
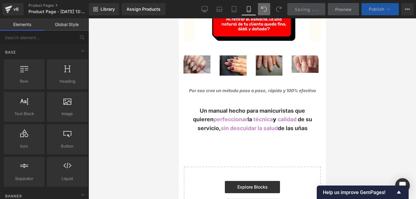
click at [376, 8] on span "Publish" at bounding box center [376, 9] width 15 height 5
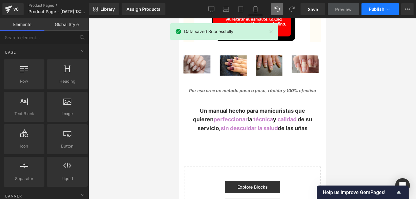
click at [384, 8] on button "Publish" at bounding box center [379, 9] width 37 height 12
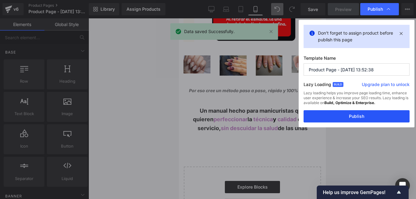
click at [335, 118] on button "Publish" at bounding box center [356, 116] width 106 height 12
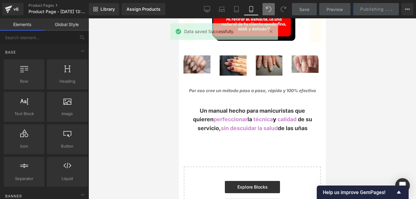
click at [177, 118] on div at bounding box center [251, 108] width 327 height 181
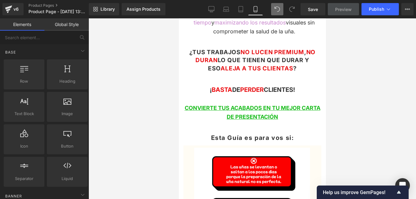
scroll to position [177, 0]
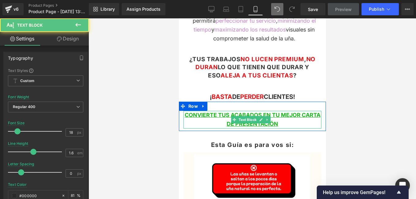
click at [187, 115] on p "CONVIERTE TUS ACABADOS EN TU MEJOR CARTA DE PRESENTACIÓN" at bounding box center [252, 120] width 138 height 18
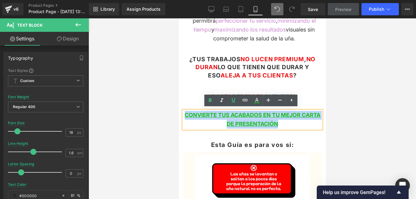
drag, startPoint x: 189, startPoint y: 114, endPoint x: 313, endPoint y: 119, distance: 124.7
click at [313, 119] on p "CONVIERTE TUS ACABADOS EN TU MEJOR CARTA DE PRESENTACIÓN" at bounding box center [252, 120] width 138 height 18
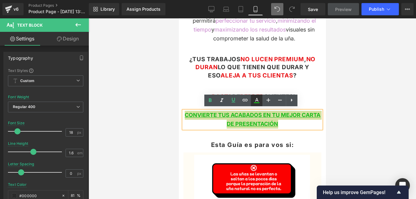
click at [256, 99] on icon at bounding box center [256, 100] width 3 height 4
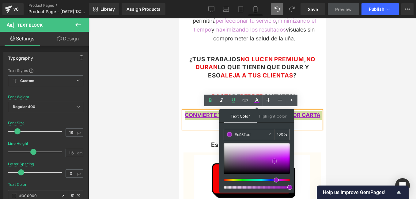
drag, startPoint x: 246, startPoint y: 180, endPoint x: 274, endPoint y: 180, distance: 28.5
click at [274, 180] on span at bounding box center [276, 180] width 5 height 5
click at [178, 18] on div at bounding box center [178, 18] width 0 height 0
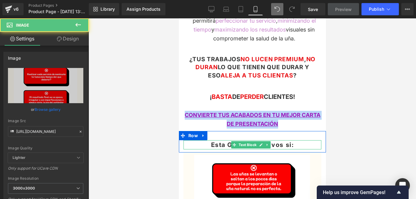
click at [311, 140] on p "Esta Guía es para vos si:" at bounding box center [252, 144] width 138 height 9
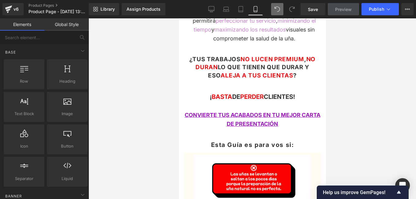
click at [129, 112] on div at bounding box center [251, 108] width 327 height 181
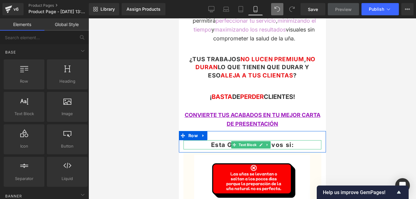
click at [309, 143] on p "Esta Guía es para vos si:" at bounding box center [252, 144] width 138 height 9
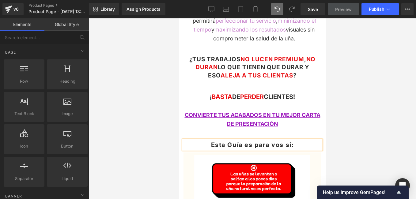
click at [120, 87] on div at bounding box center [251, 108] width 327 height 181
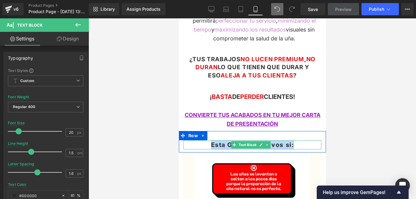
drag, startPoint x: 208, startPoint y: 143, endPoint x: 292, endPoint y: 142, distance: 83.6
click at [292, 142] on span "Esta Guía es para vos si:" at bounding box center [252, 144] width 83 height 7
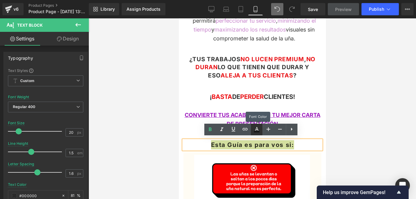
click at [258, 129] on icon at bounding box center [256, 129] width 7 height 7
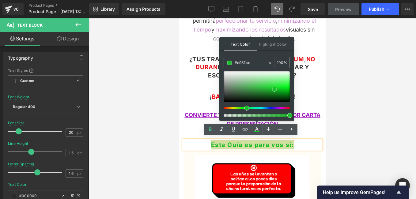
drag, startPoint x: 275, startPoint y: 108, endPoint x: 243, endPoint y: 110, distance: 31.9
click at [243, 110] on div at bounding box center [256, 93] width 66 height 45
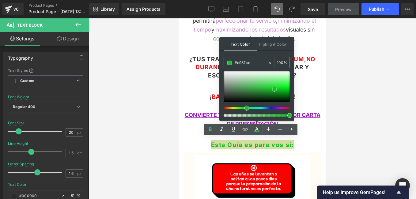
click at [334, 123] on div at bounding box center [251, 108] width 327 height 181
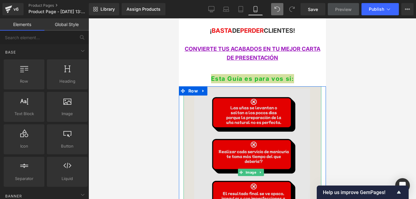
scroll to position [212, 0]
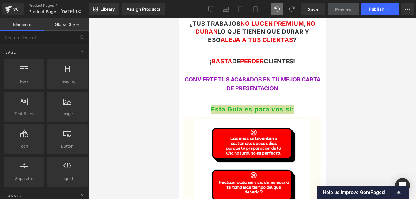
click at [134, 100] on div at bounding box center [251, 108] width 327 height 181
click at [160, 101] on div at bounding box center [251, 108] width 327 height 181
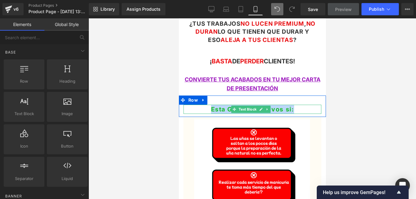
click at [223, 106] on span "Esta Guía es para vos si:" at bounding box center [252, 109] width 83 height 7
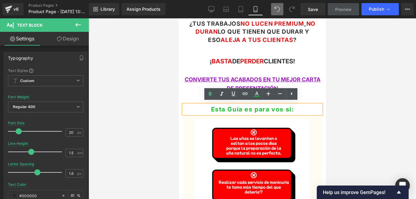
click at [178, 106] on div at bounding box center [251, 108] width 327 height 181
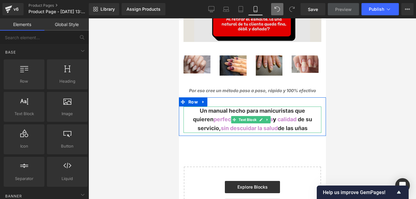
scroll to position [490, 0]
